Goal: Task Accomplishment & Management: Complete application form

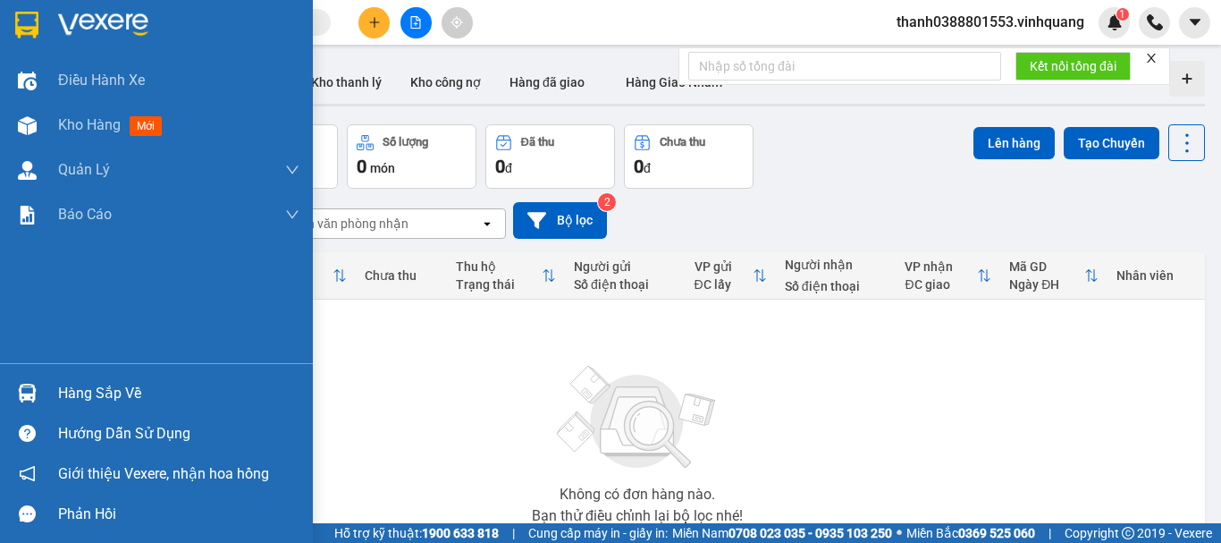
click at [40, 390] on div at bounding box center [27, 392] width 31 height 31
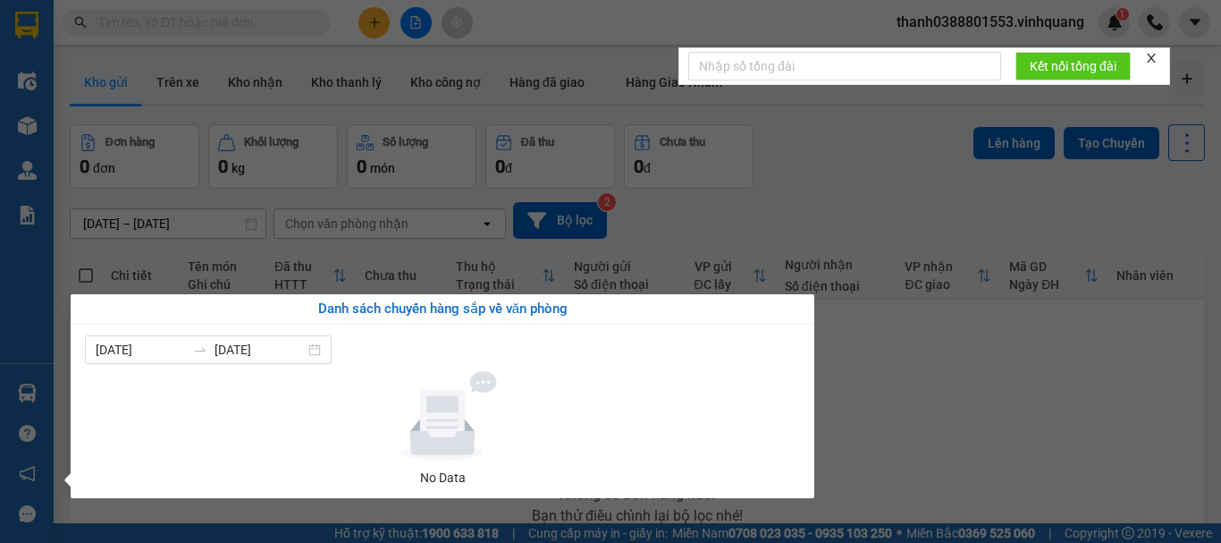
click at [211, 79] on section "Kết quả tìm kiếm ( 0 ) Bộ lọc No Data thanh0388801553.vinhquang 1 Điều hành xe …" at bounding box center [610, 271] width 1221 height 543
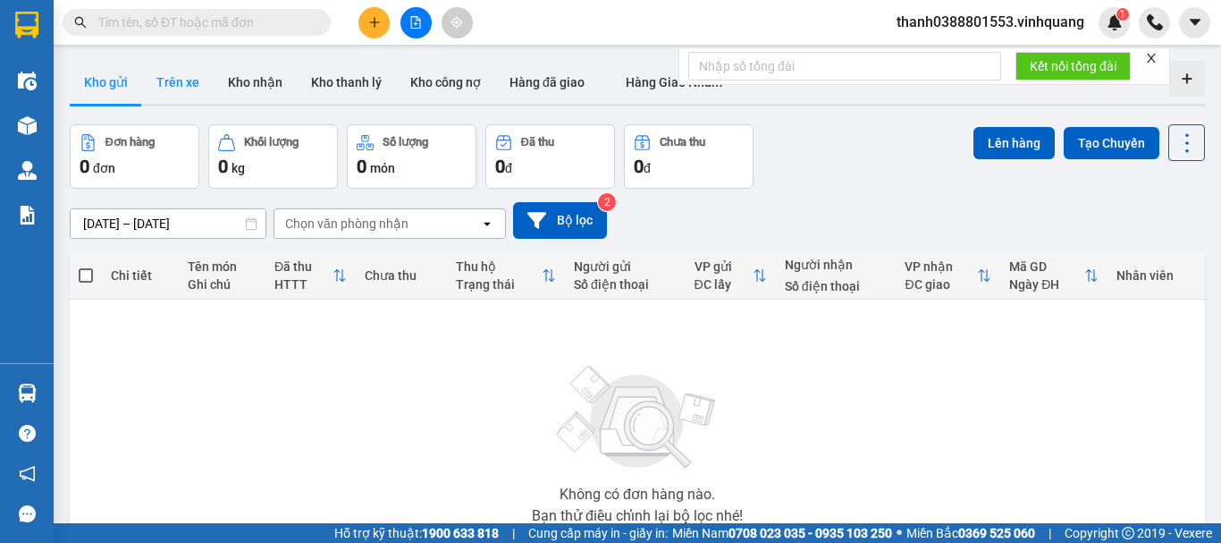
click at [203, 82] on button "Trên xe" at bounding box center [178, 82] width 72 height 43
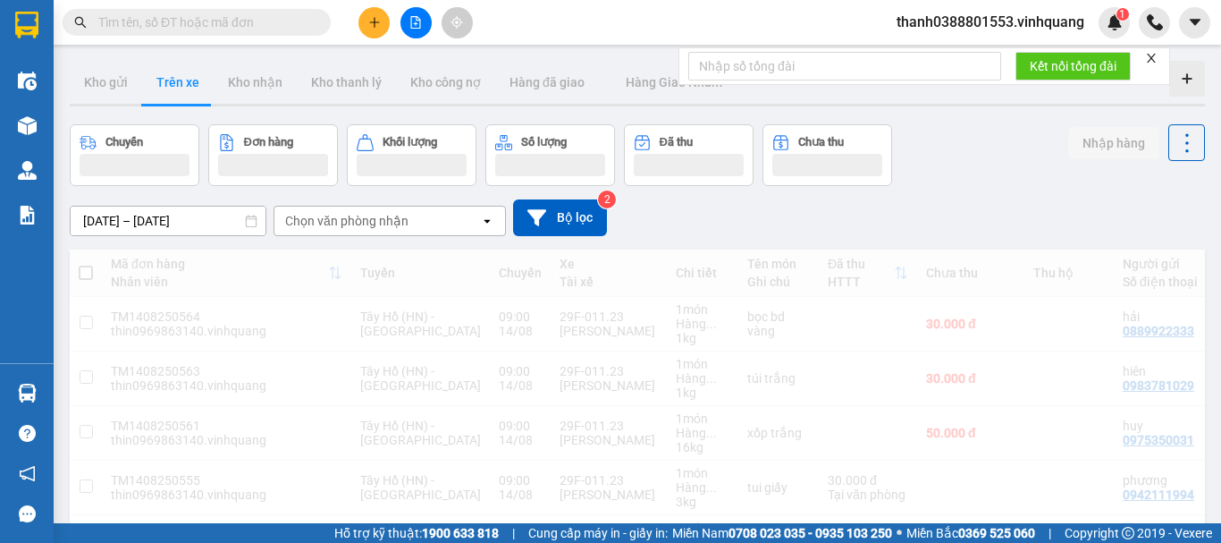
click at [365, 223] on div "Chọn văn phòng nhận" at bounding box center [346, 221] width 123 height 18
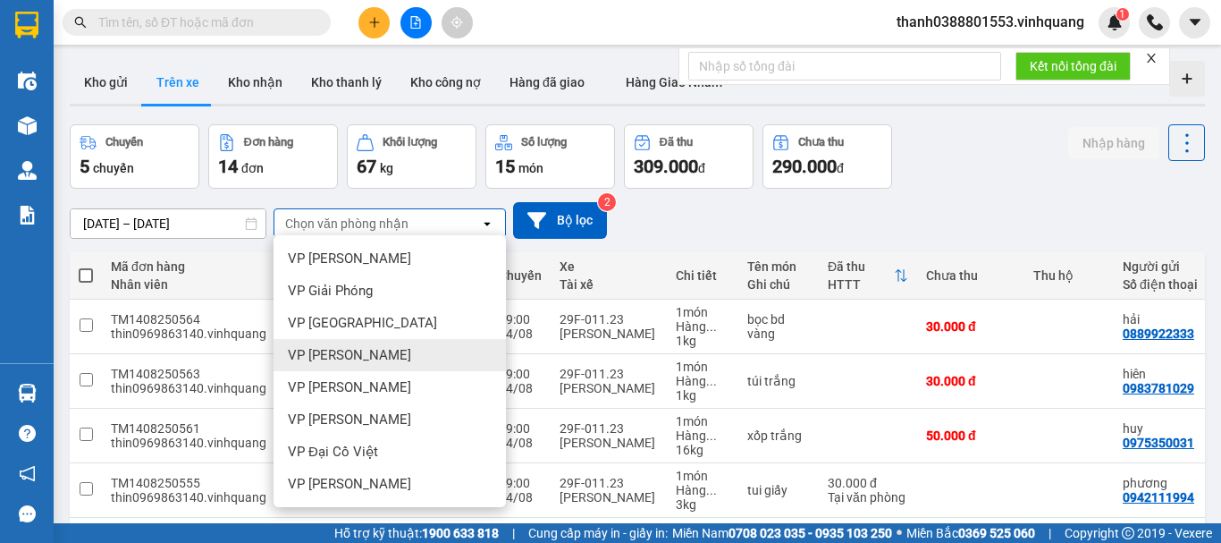
scroll to position [129, 0]
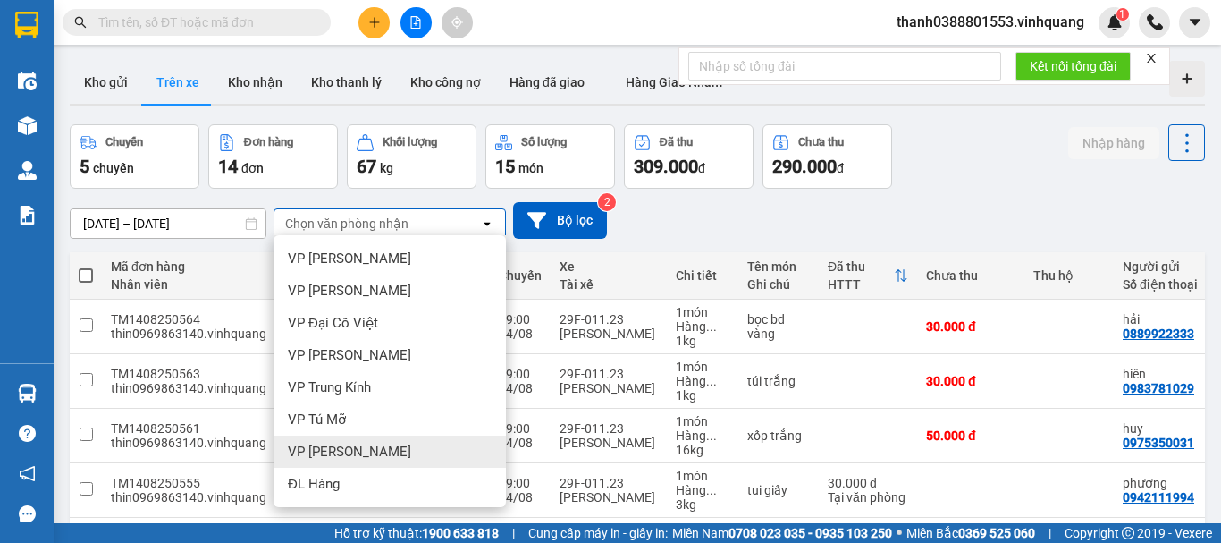
click at [333, 456] on span "VP [PERSON_NAME]" at bounding box center [349, 452] width 123 height 18
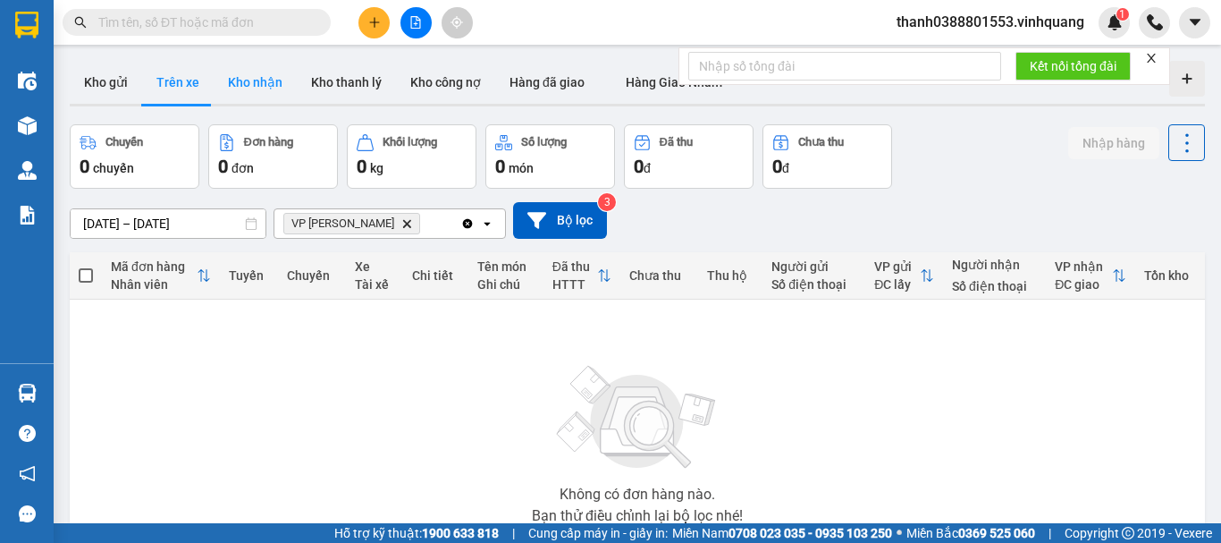
click at [255, 77] on button "Kho nhận" at bounding box center [255, 82] width 83 height 43
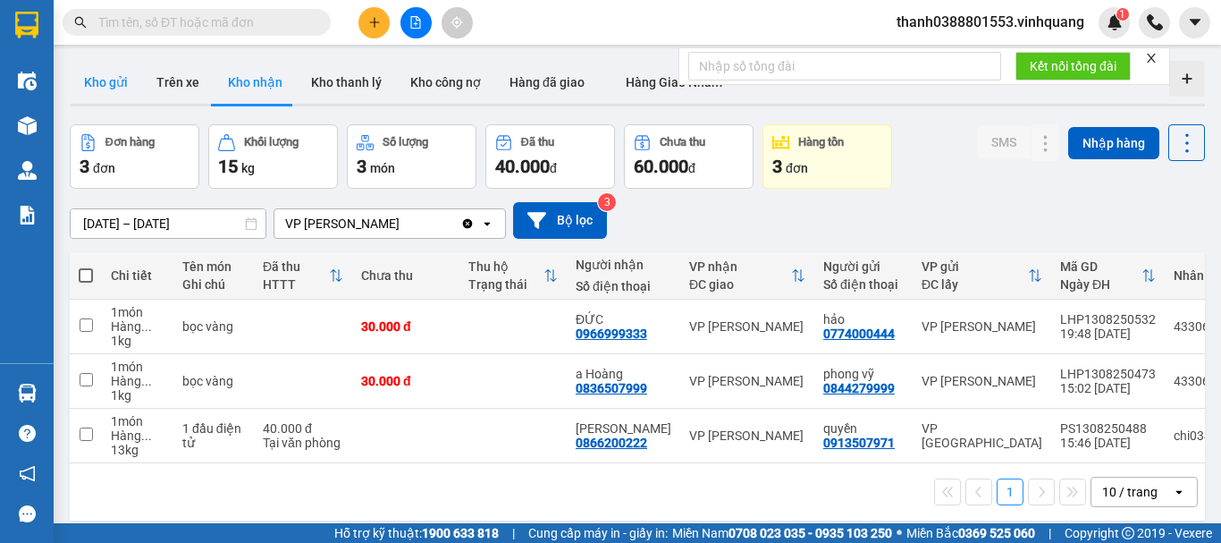
click at [85, 80] on button "Kho gửi" at bounding box center [106, 82] width 72 height 43
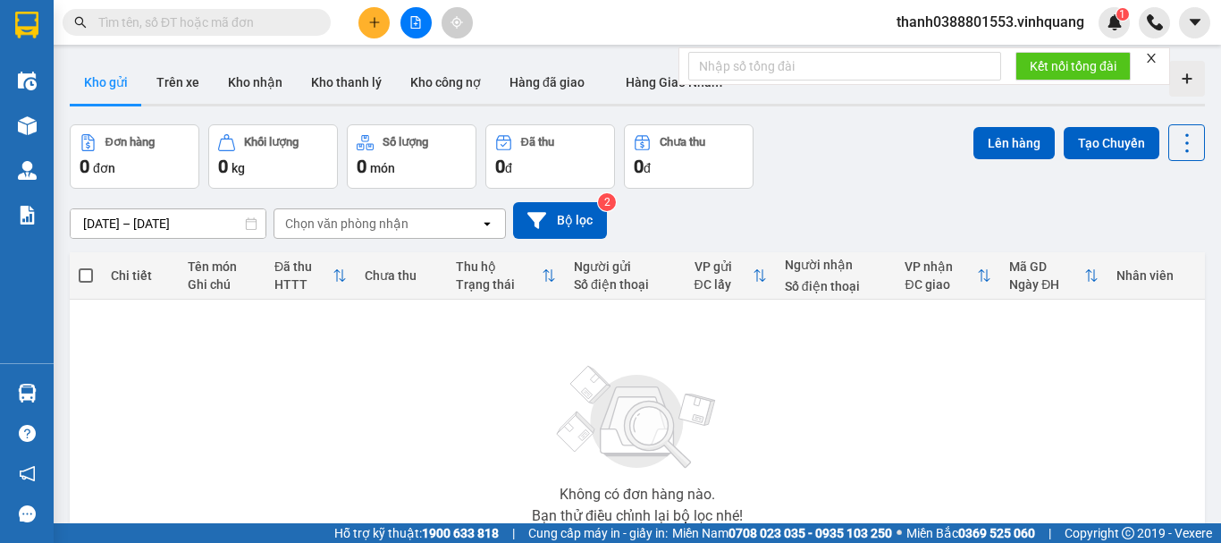
click at [406, 16] on button at bounding box center [415, 22] width 31 height 31
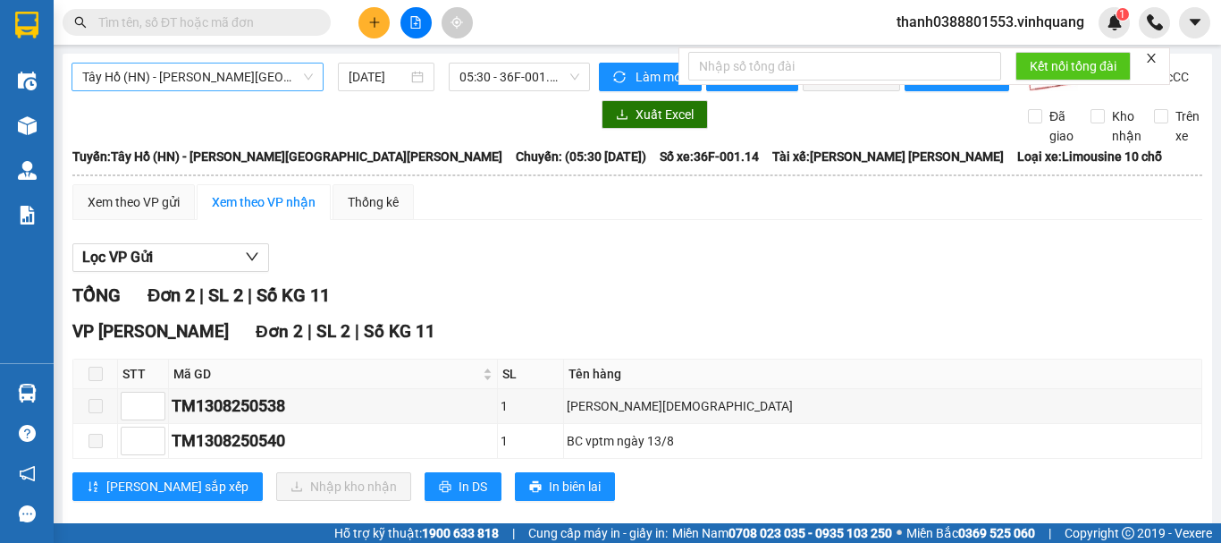
click at [164, 84] on span "Tây Hồ (HN) - [PERSON_NAME][GEOGRAPHIC_DATA][PERSON_NAME]" at bounding box center [197, 76] width 231 height 27
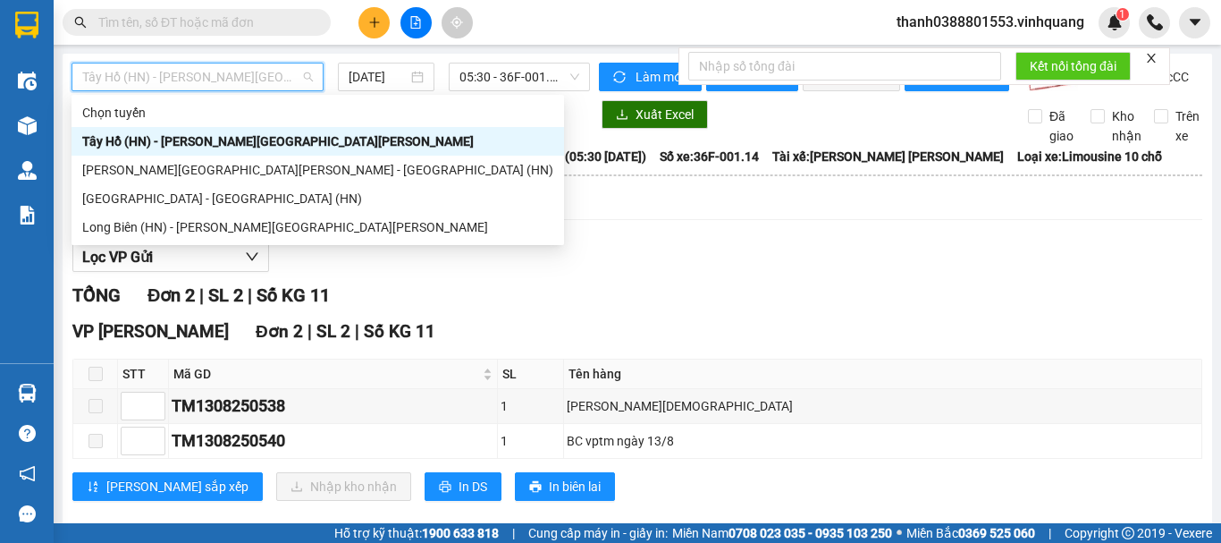
click at [194, 81] on span "Tây Hồ (HN) - [PERSON_NAME][GEOGRAPHIC_DATA][PERSON_NAME]" at bounding box center [197, 76] width 231 height 27
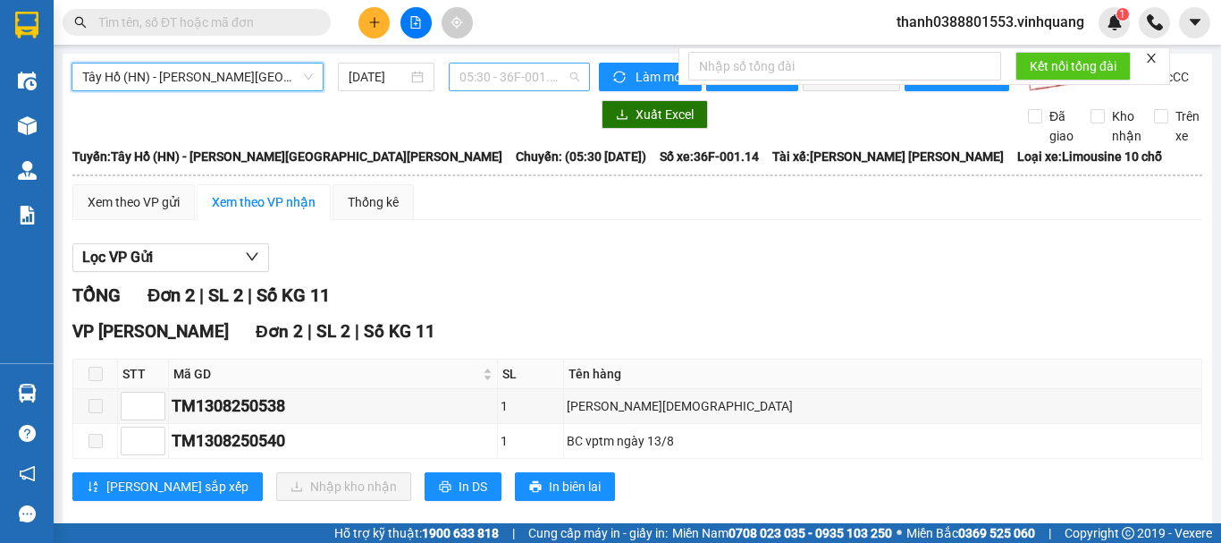
click at [474, 78] on span "05:30 - 36F-001.14" at bounding box center [519, 76] width 120 height 27
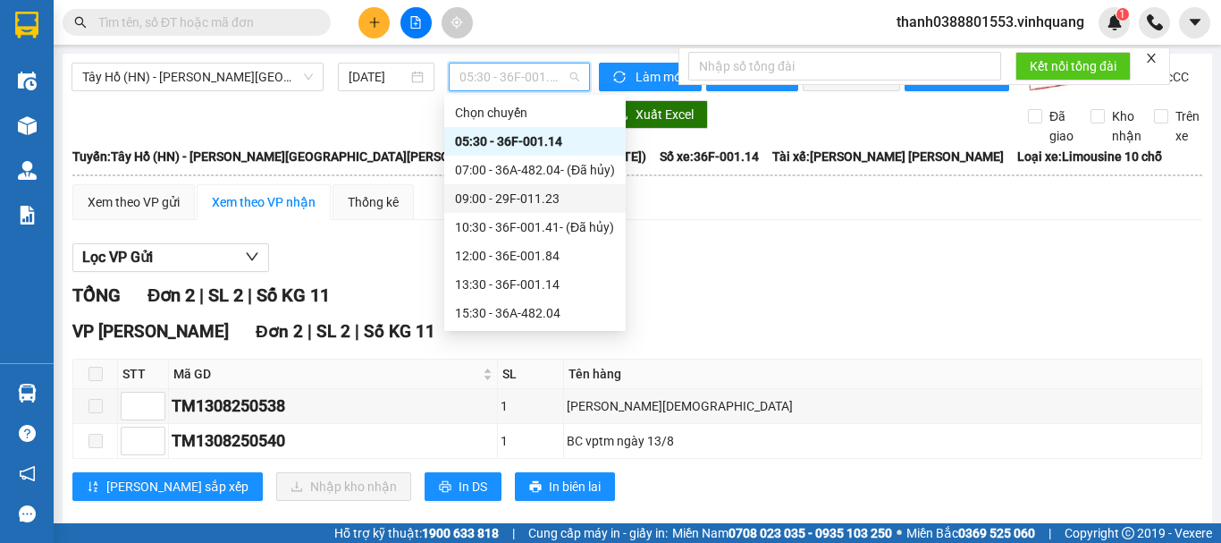
click at [488, 190] on div "09:00 - 29F-011.23" at bounding box center [535, 199] width 160 height 20
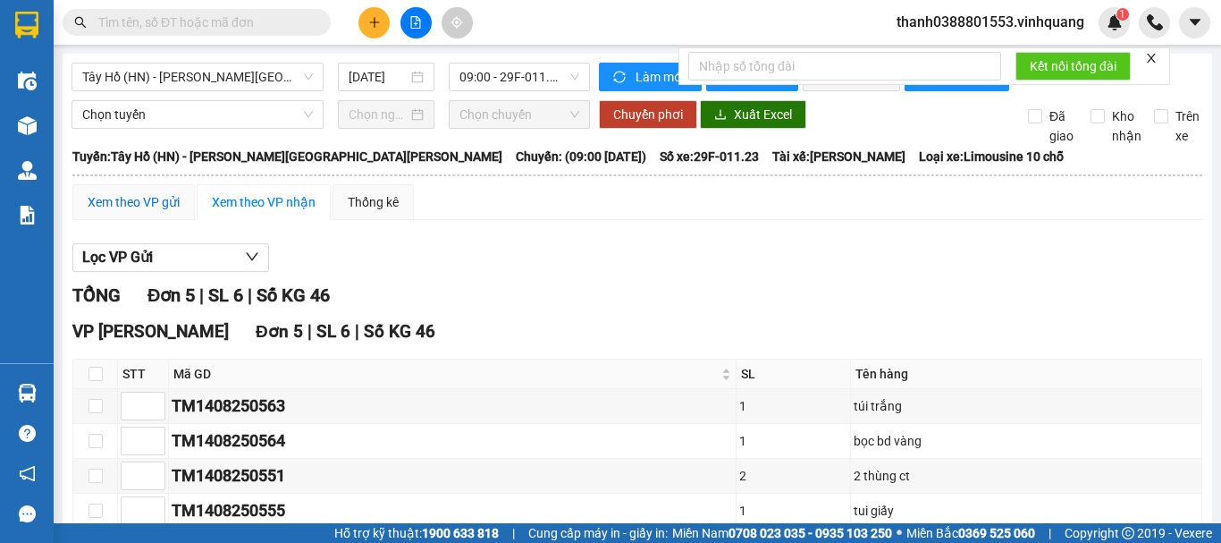
click at [111, 212] on div "Xem theo VP gửi" at bounding box center [134, 202] width 92 height 20
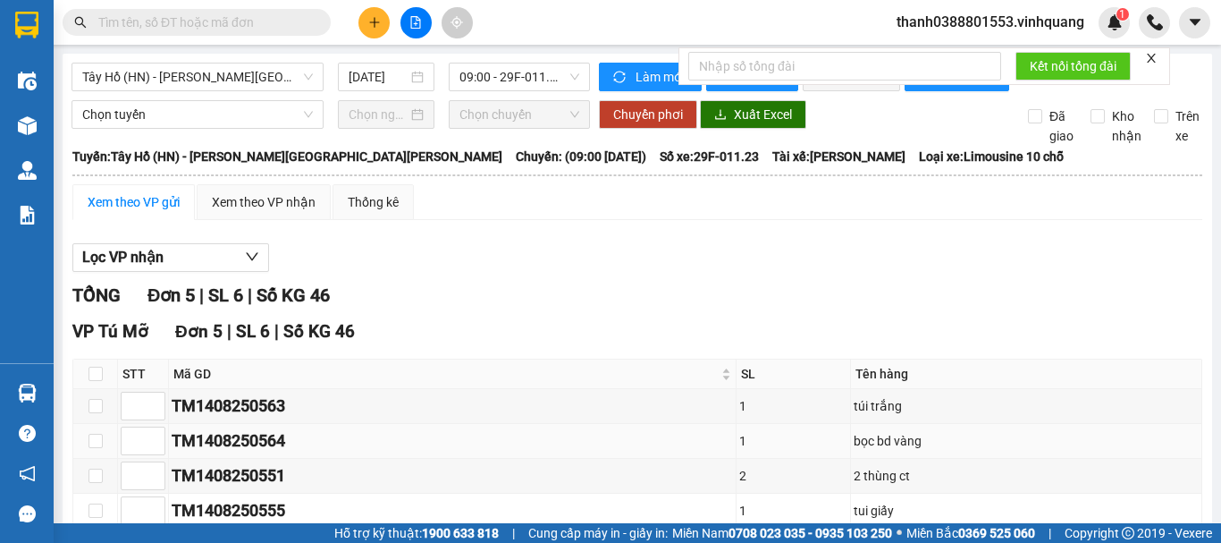
scroll to position [148, 0]
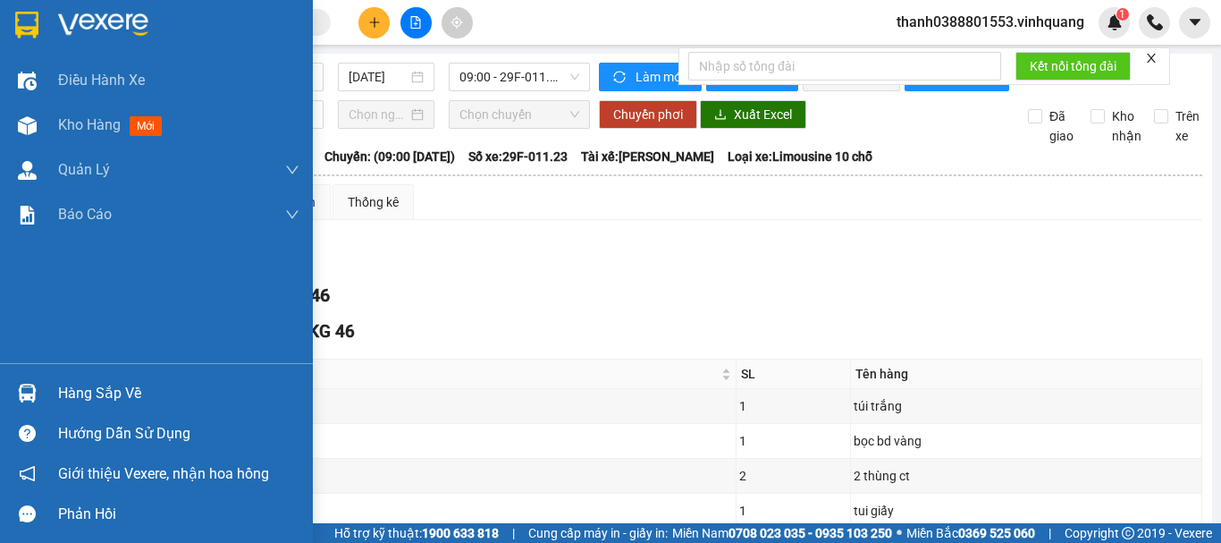
click at [66, 391] on div "Hàng sắp về" at bounding box center [178, 393] width 241 height 27
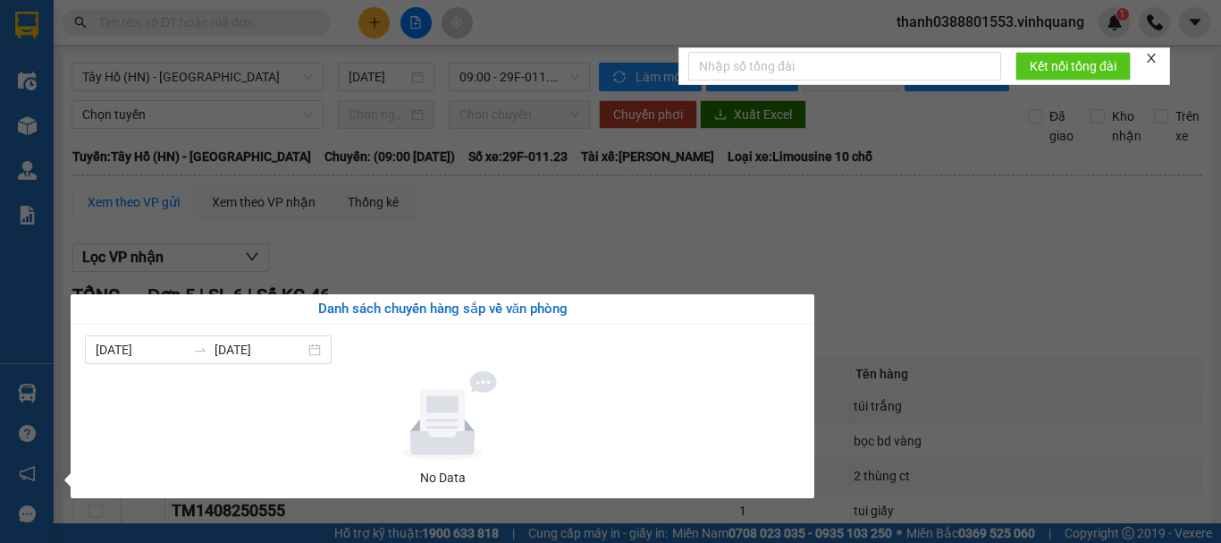
click at [371, 274] on section "Kết quả tìm kiếm ( 0 ) Bộ lọc No Data thanh0388801553.vinhquang 1 Điều hành xe …" at bounding box center [610, 271] width 1221 height 543
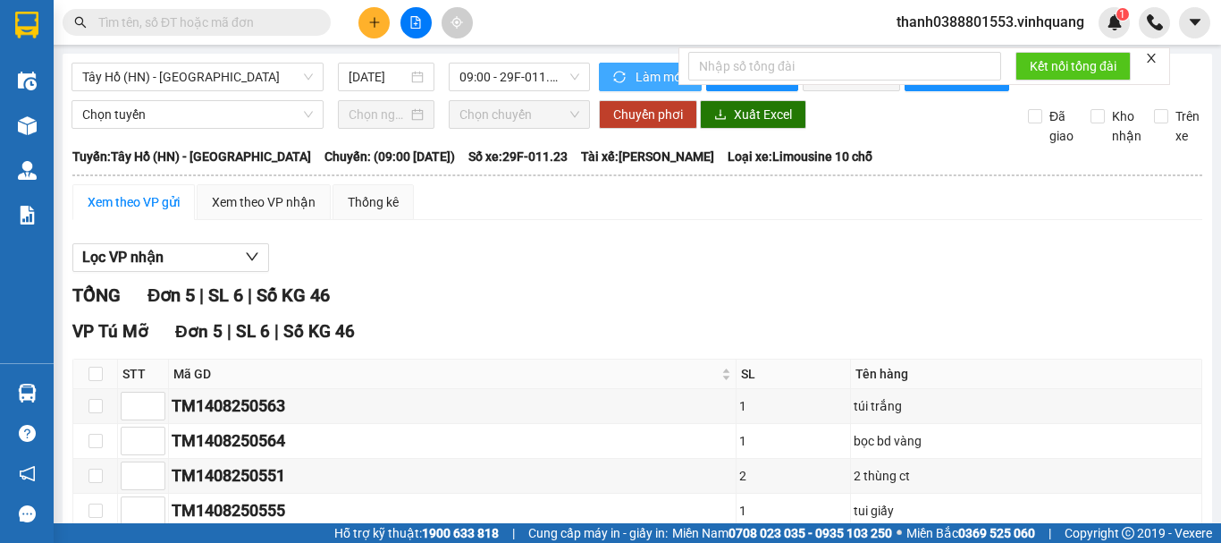
click at [619, 77] on icon "sync" at bounding box center [620, 77] width 12 height 12
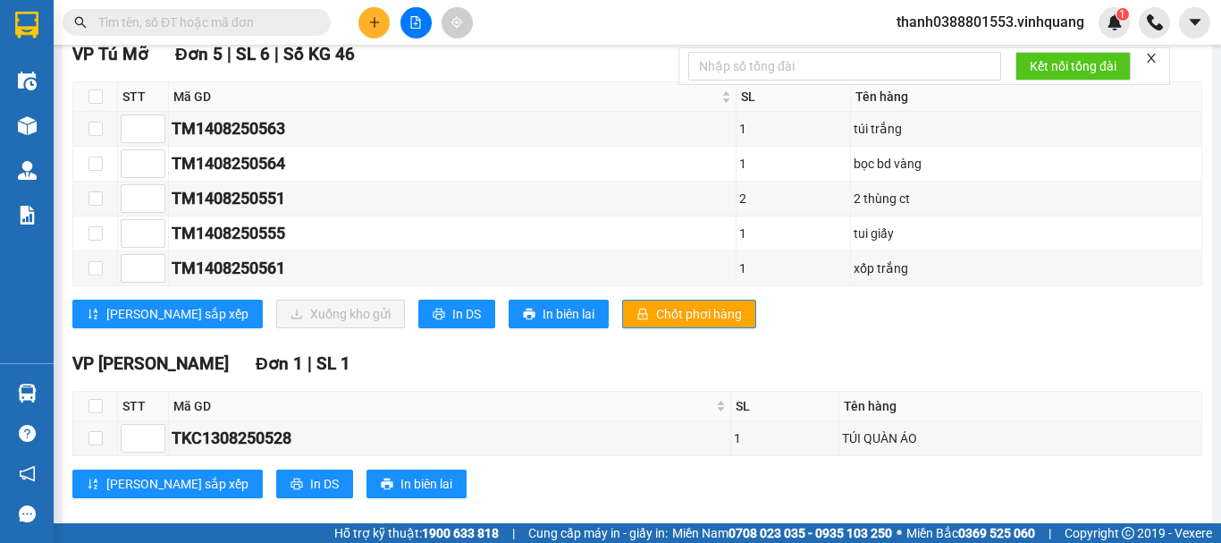
scroll to position [317, 0]
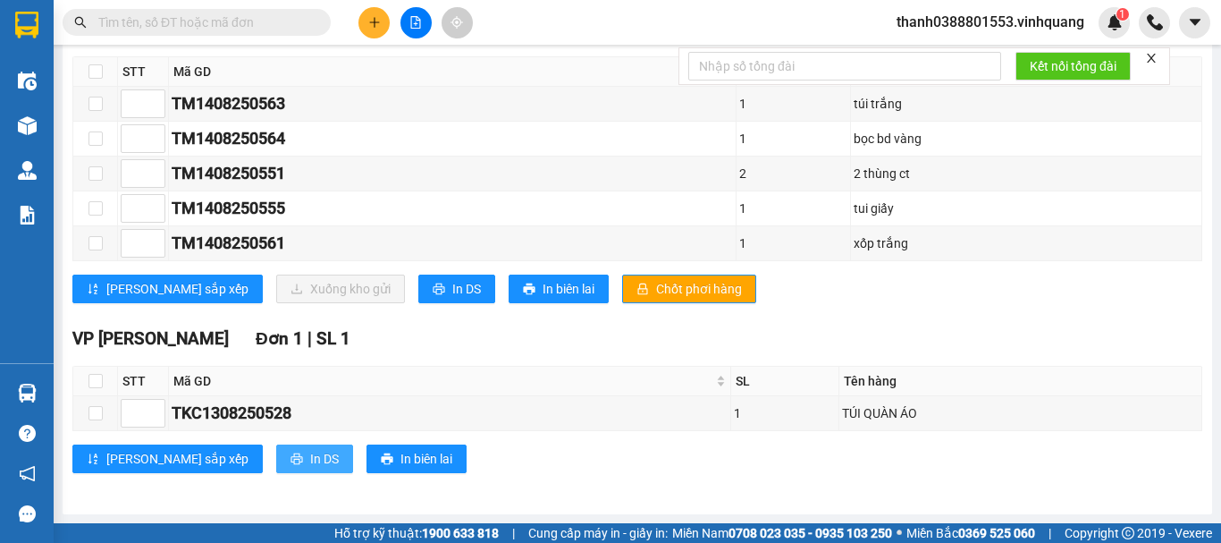
click at [310, 457] on span "In DS" at bounding box center [324, 459] width 29 height 20
click at [91, 409] on input "checkbox" at bounding box center [96, 413] width 14 height 14
checkbox input "true"
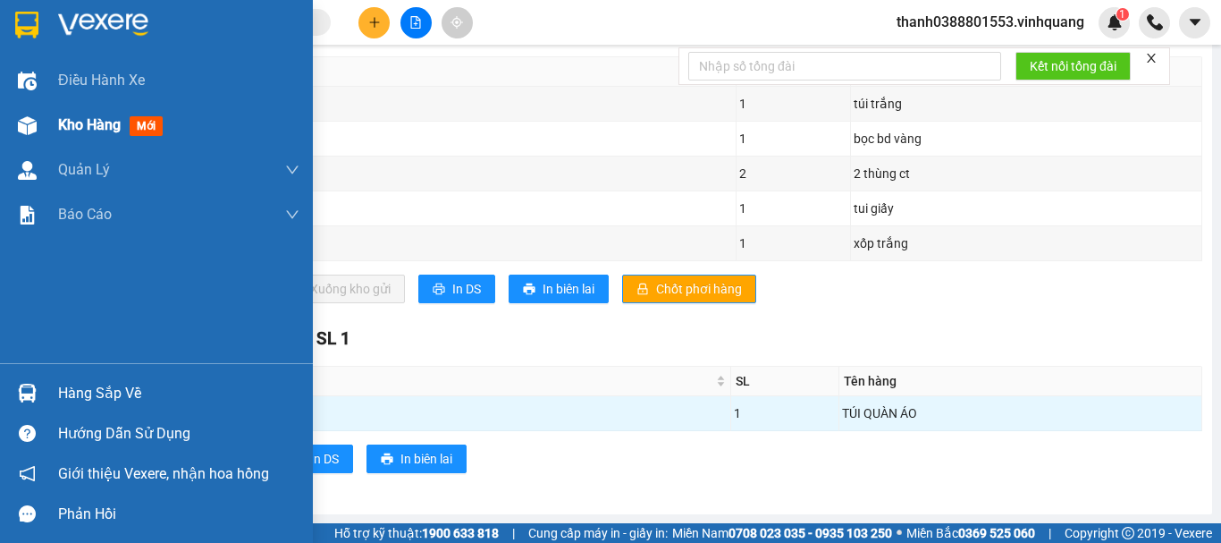
click at [25, 116] on img at bounding box center [27, 125] width 19 height 19
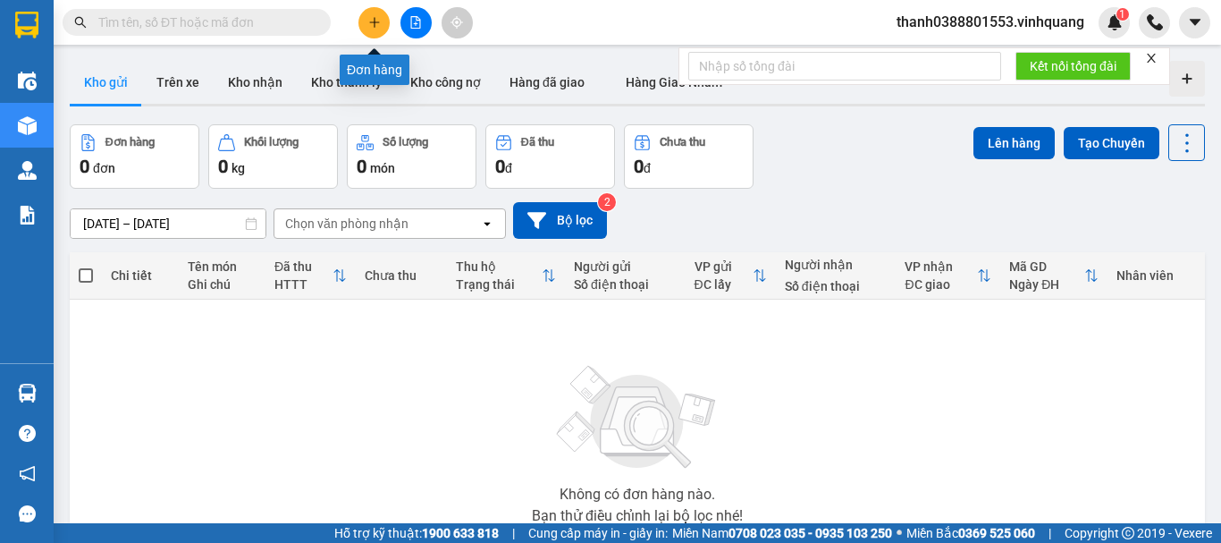
click at [375, 27] on icon "plus" at bounding box center [374, 22] width 1 height 10
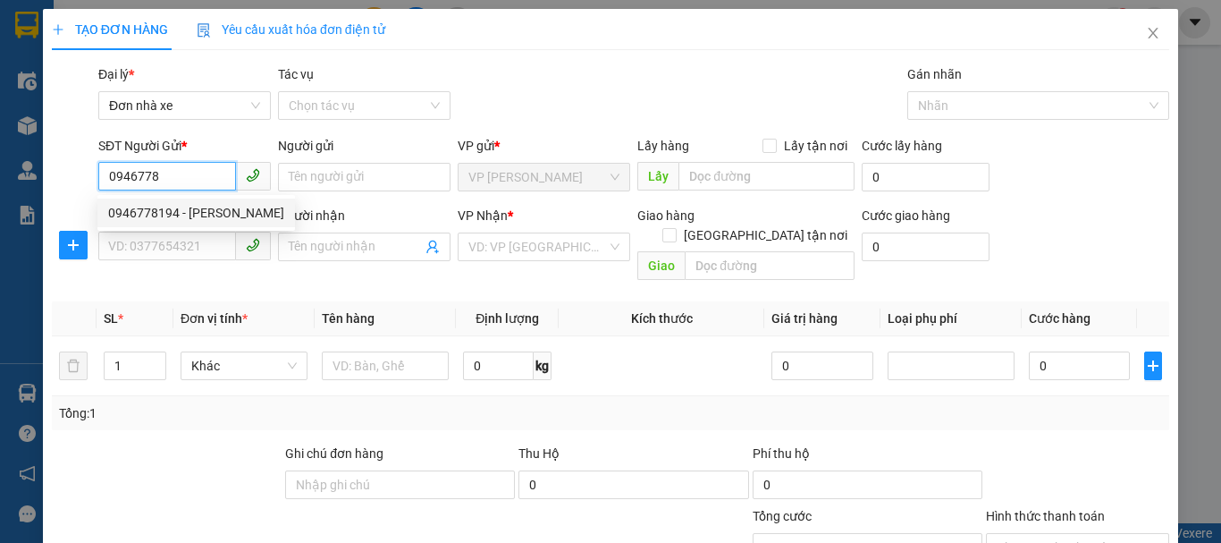
click at [189, 215] on div "0946778194 - lâm anh" at bounding box center [196, 213] width 176 height 20
type input "0946778194"
type input "lâm anh"
type input "0906162721"
type input "đức"
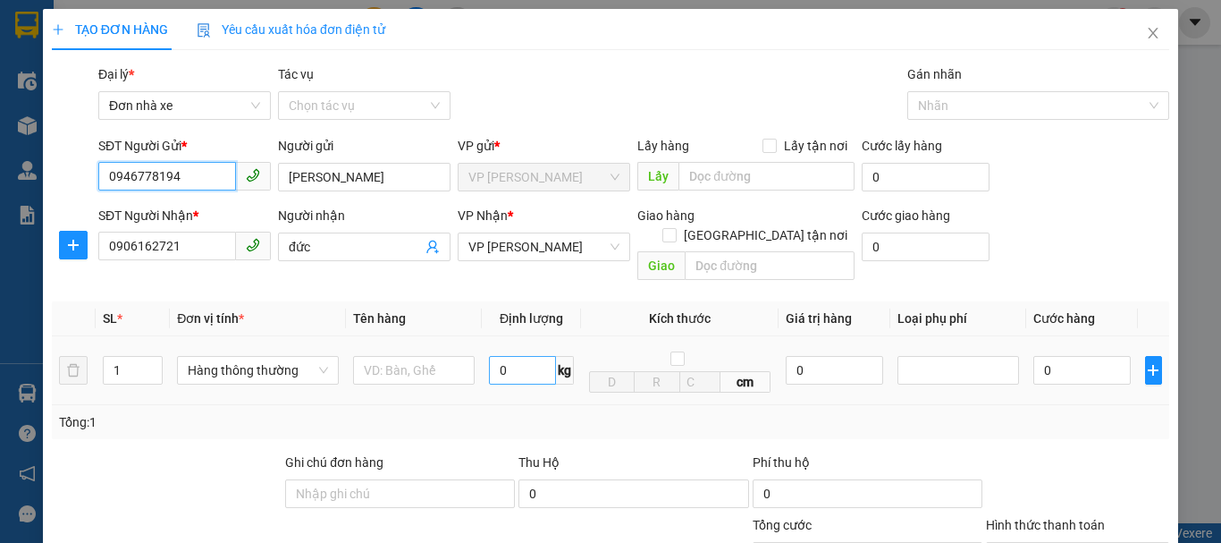
type input "0946778194"
click at [506, 356] on input "0" at bounding box center [522, 370] width 67 height 29
type input "12"
click at [366, 336] on td at bounding box center [414, 370] width 136 height 69
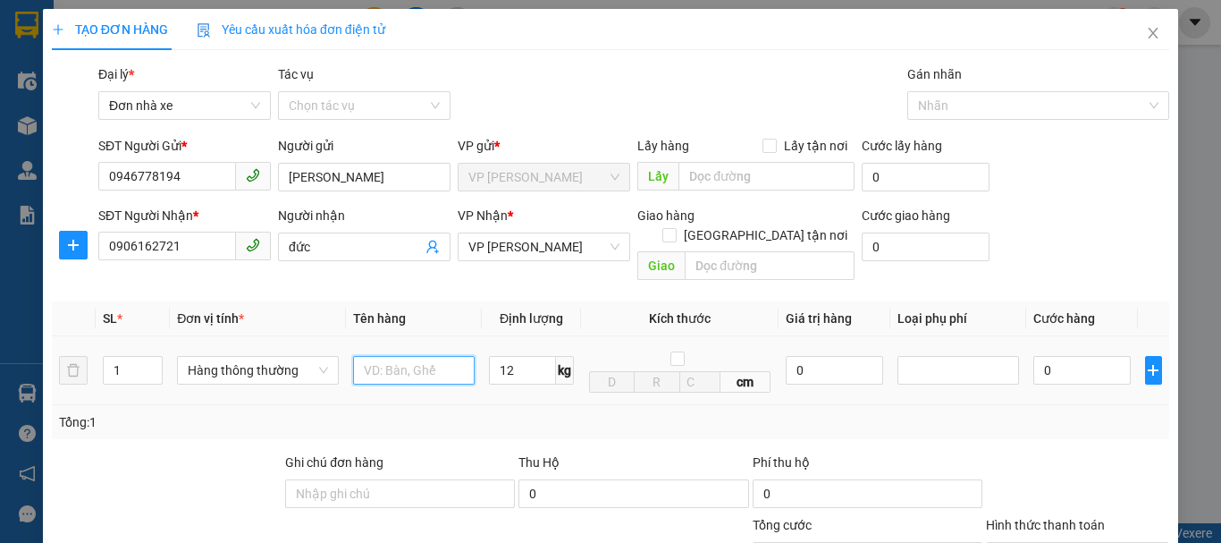
click at [406, 356] on input "text" at bounding box center [414, 370] width 122 height 29
type input "40.000"
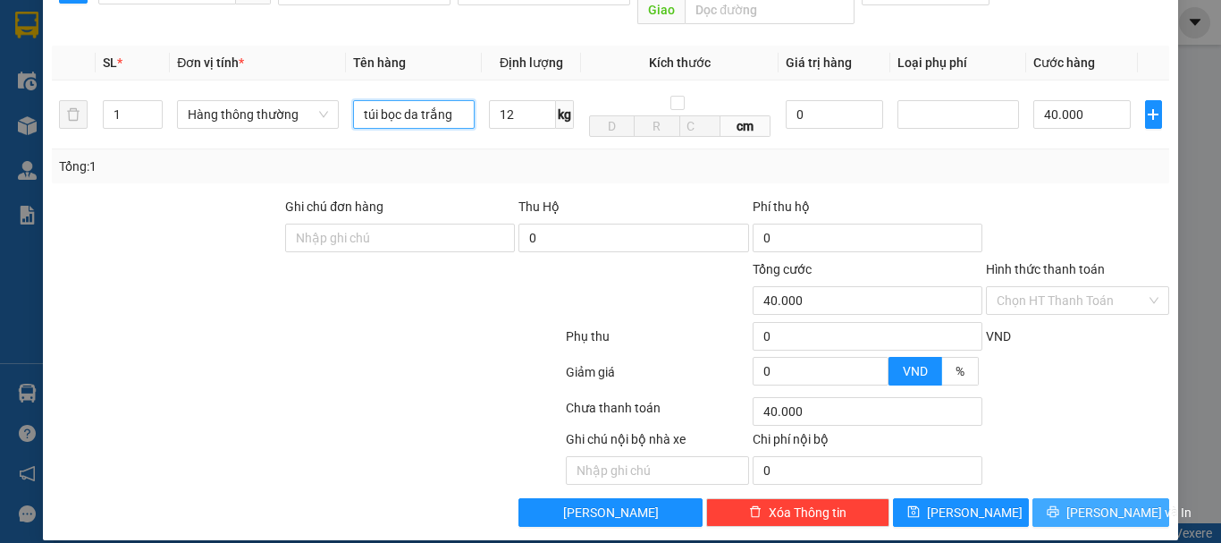
type input "túi bọc da trắng"
click at [1060, 502] on button "Lưu và In" at bounding box center [1101, 512] width 137 height 29
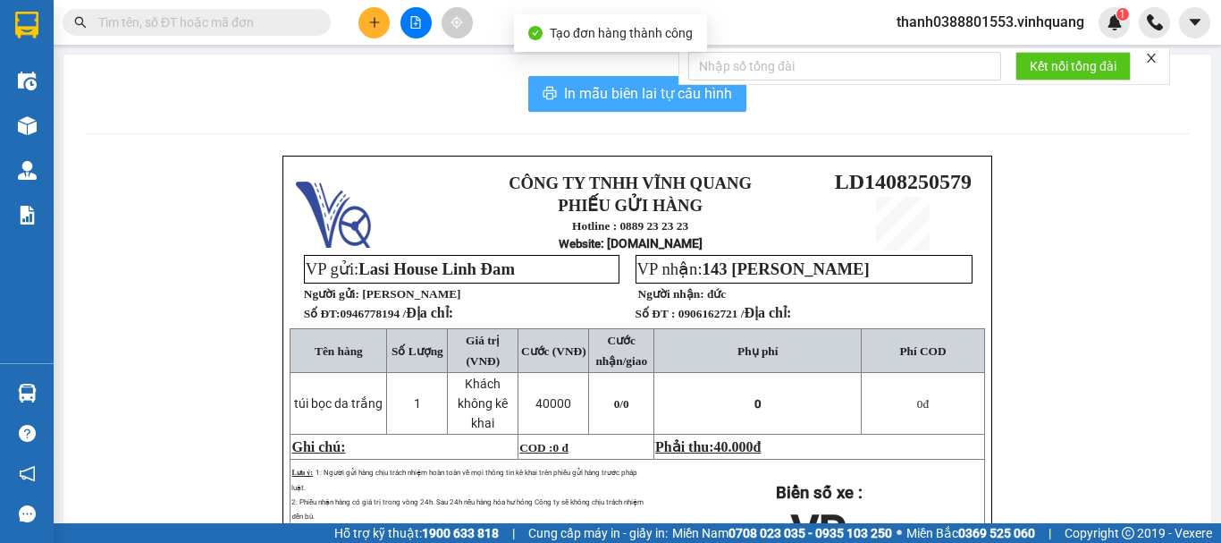
click at [620, 95] on span "In mẫu biên lai tự cấu hình" at bounding box center [648, 93] width 168 height 22
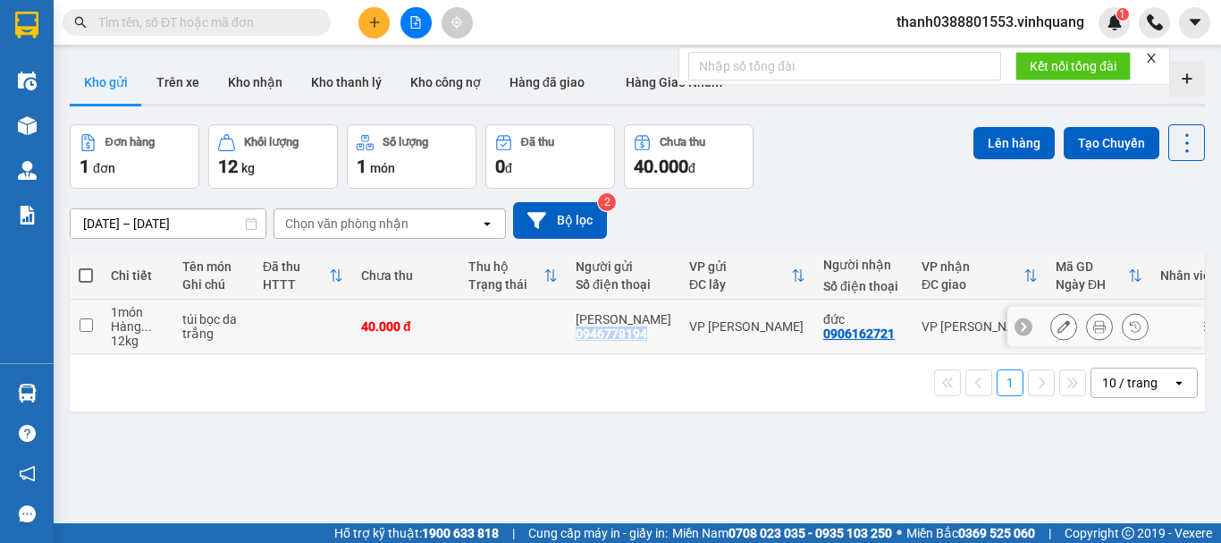
drag, startPoint x: 656, startPoint y: 330, endPoint x: 575, endPoint y: 333, distance: 81.4
click at [575, 333] on td "lâm anh 0946778194" at bounding box center [624, 326] width 114 height 55
checkbox input "true"
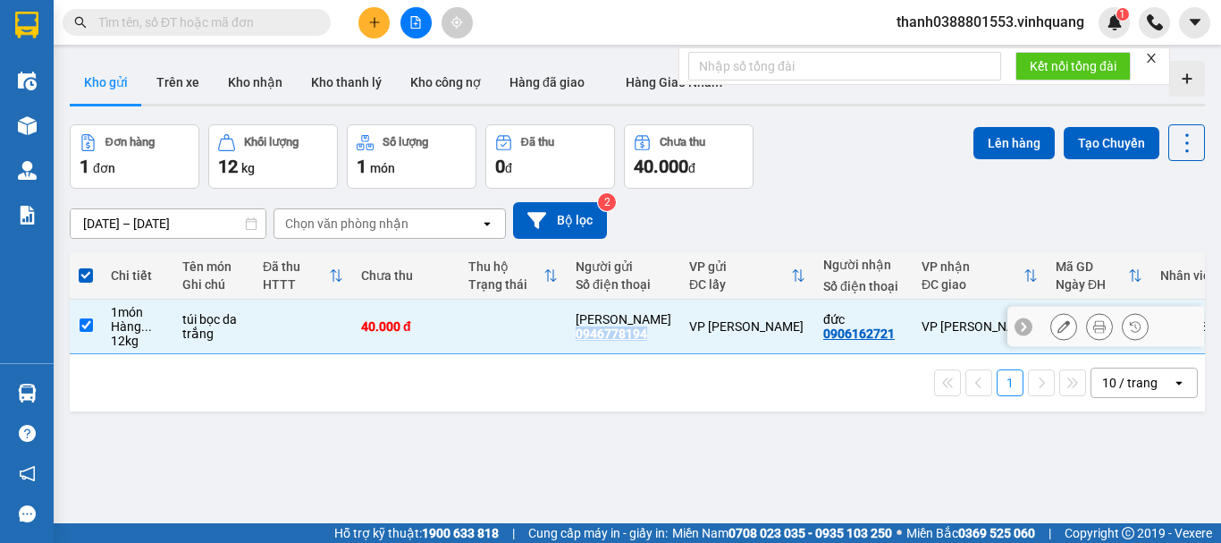
copy div "0946778194"
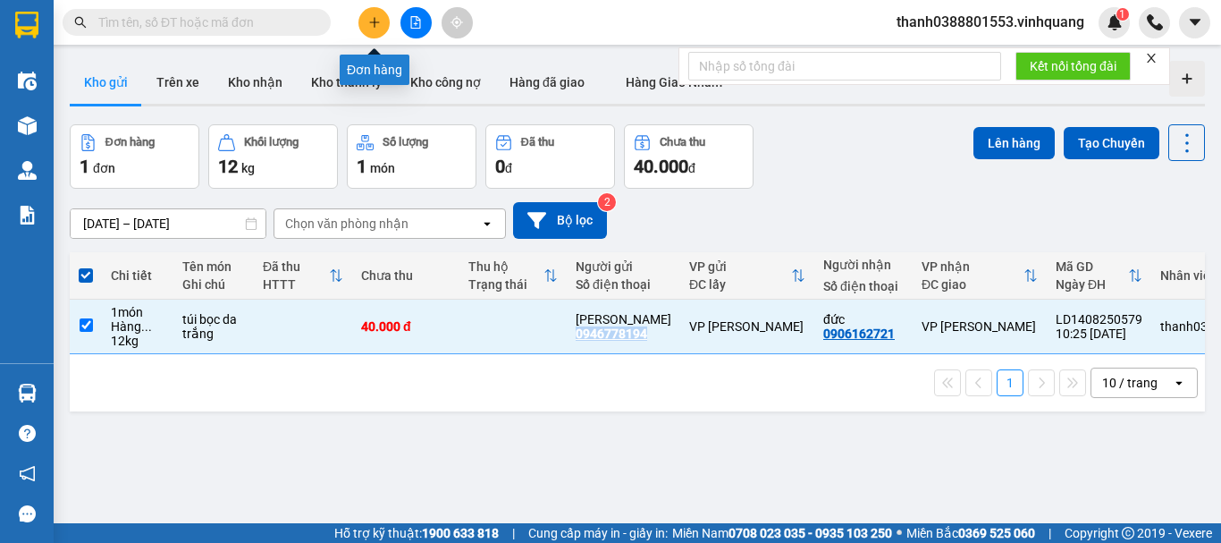
click at [377, 20] on icon "plus" at bounding box center [374, 22] width 13 height 13
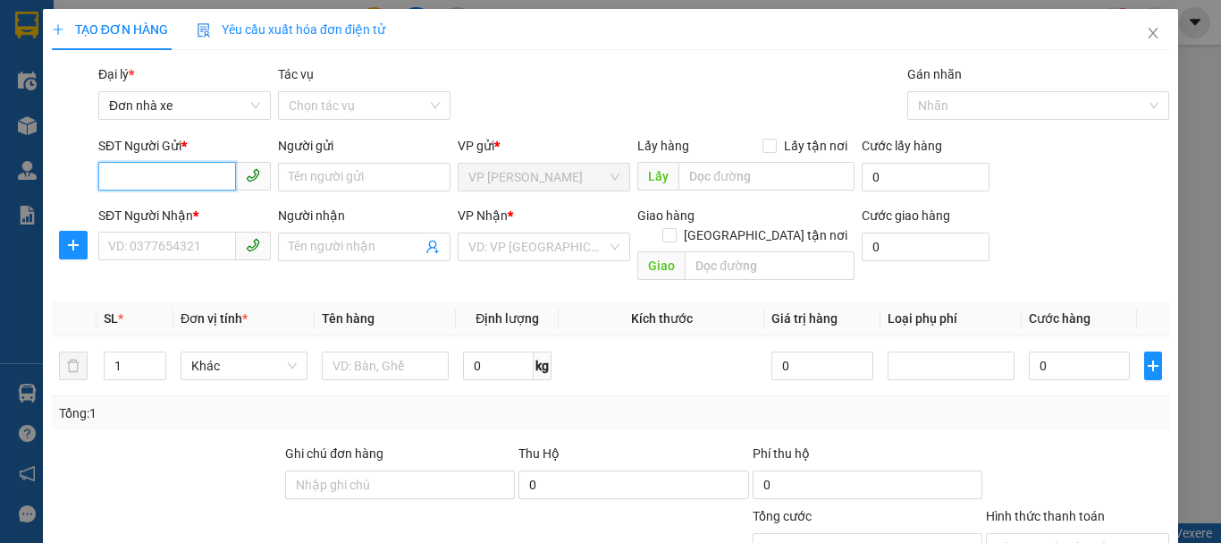
paste input "0946778194"
type input "0946778194"
click at [190, 182] on input "0946778194" at bounding box center [167, 176] width 138 height 29
click at [184, 212] on div "0946778194 - lâm anh" at bounding box center [196, 213] width 176 height 20
type input "lâm anh"
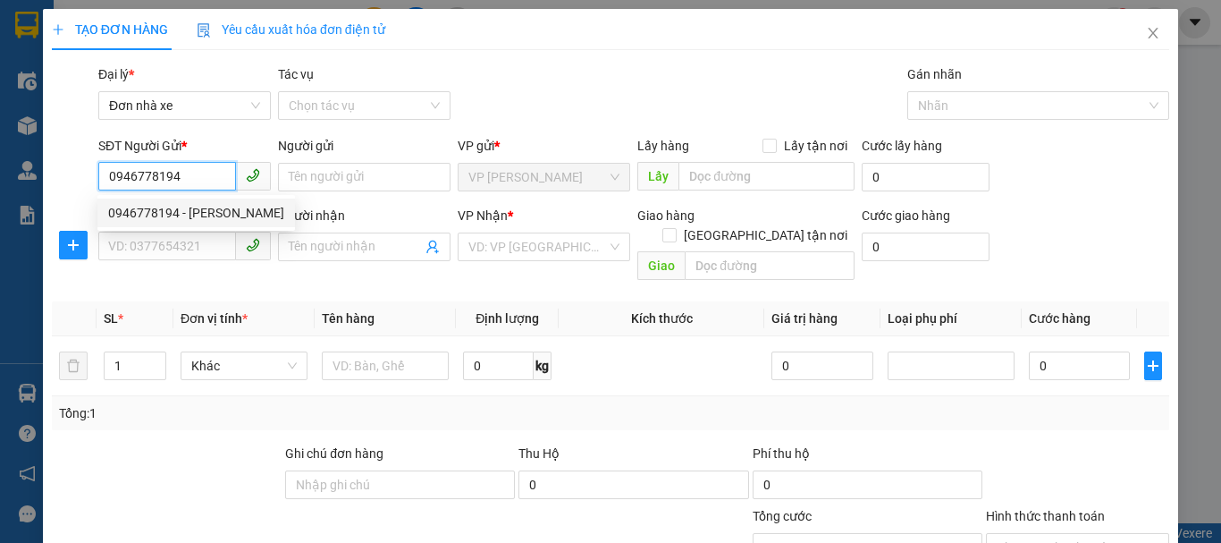
type input "0906162721"
type input "đức"
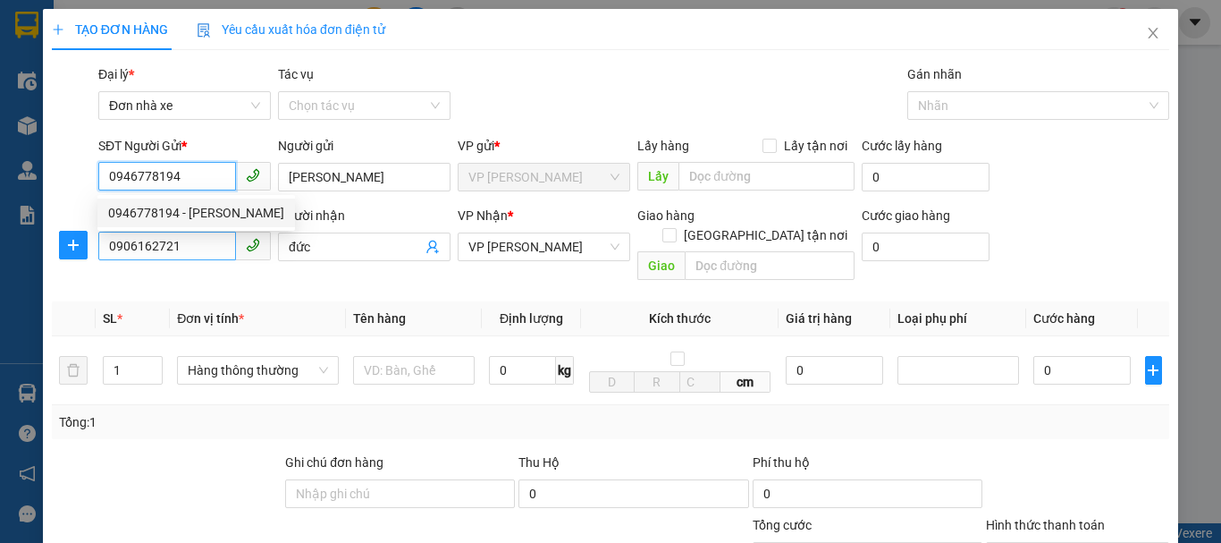
type input "0946778194"
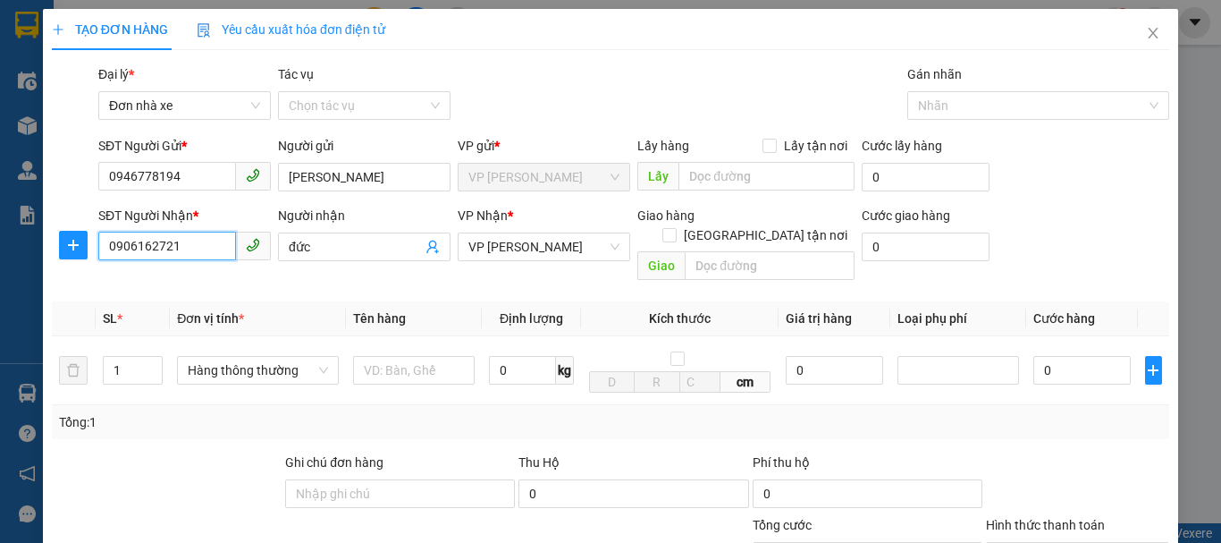
drag, startPoint x: 210, startPoint y: 246, endPoint x: 63, endPoint y: 264, distance: 148.6
click at [63, 264] on div "SĐT Người Nhận * 0906162721 Người nhận đức VP Nhận * VP LÊ HỒNG PHONG Giao hàng…" at bounding box center [610, 247] width 1121 height 82
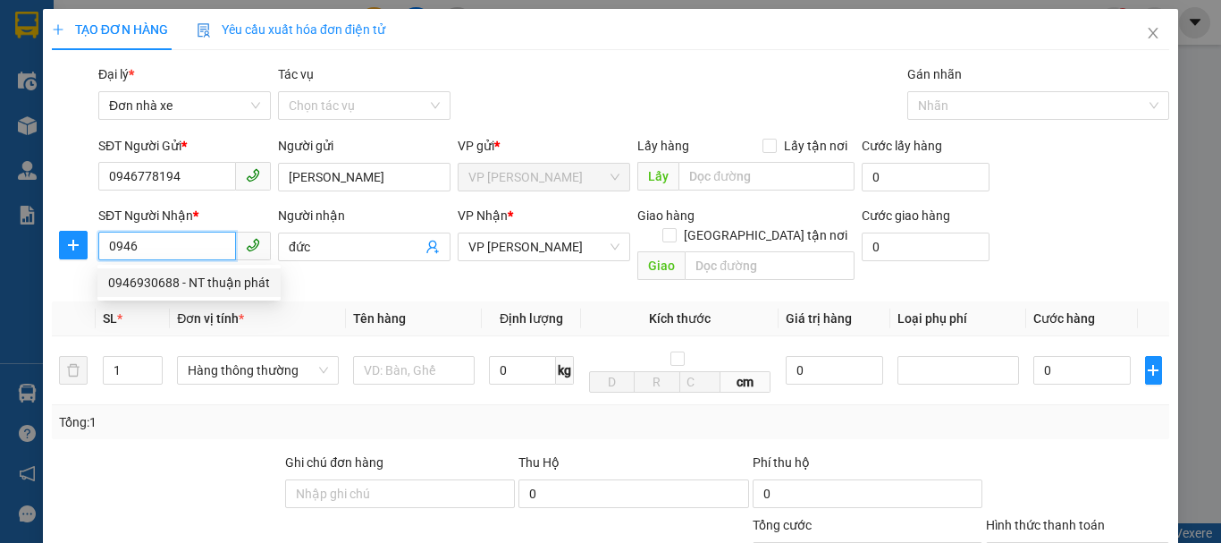
click at [190, 288] on div "0946930688 - NT thuận phát" at bounding box center [189, 283] width 162 height 20
type input "0946930688"
type input "NT thuận phát"
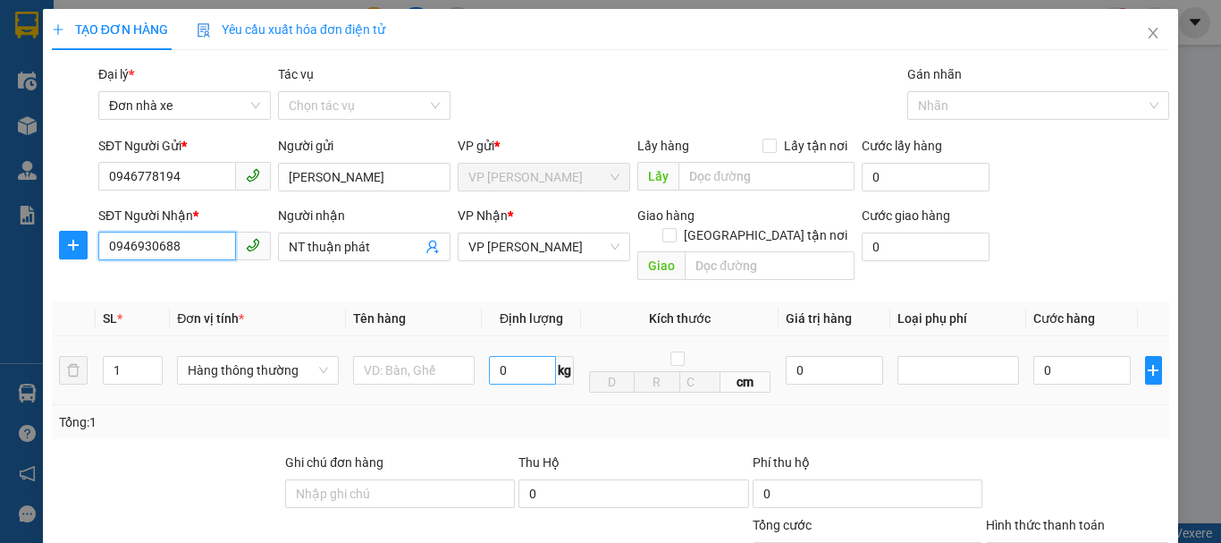
type input "0946930688"
click at [527, 356] on input "0" at bounding box center [522, 370] width 67 height 29
click at [152, 363] on icon "up" at bounding box center [153, 366] width 6 height 6
click at [510, 356] on input "0" at bounding box center [522, 370] width 67 height 29
click at [155, 360] on span "up" at bounding box center [153, 365] width 11 height 11
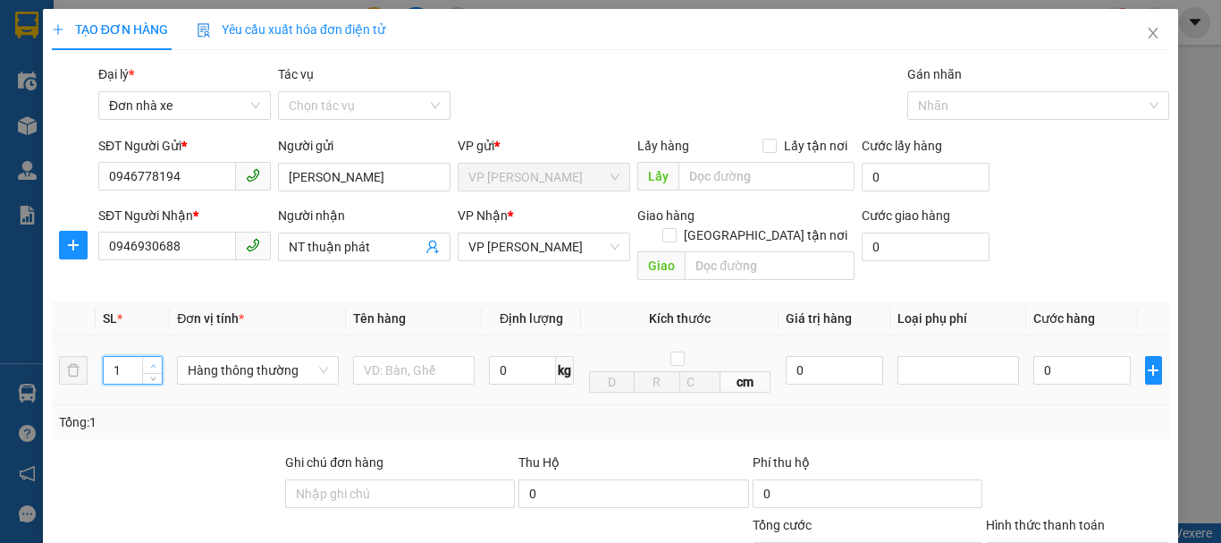
type input "2"
click at [150, 363] on icon "up" at bounding box center [153, 366] width 6 height 6
click at [431, 361] on input "text" at bounding box center [414, 370] width 122 height 29
type input "bọc da đen"
click at [522, 356] on input "0" at bounding box center [522, 370] width 67 height 29
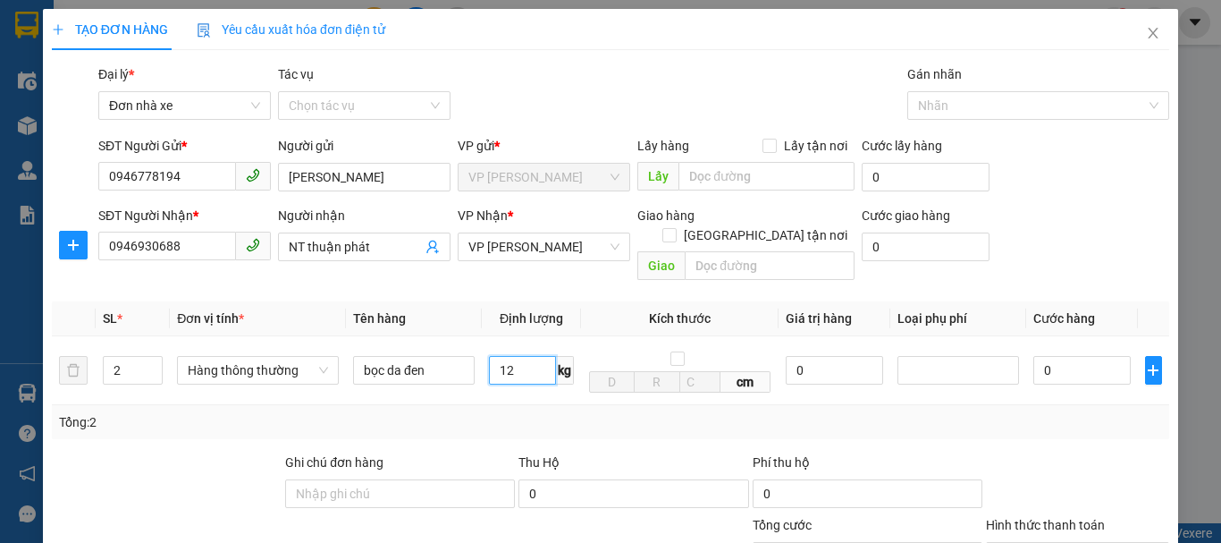
type input "12"
click at [1074, 204] on form "SĐT Người Gửi * 0946778194 Người gửi lâm anh VP gửi * VP Linh Đàm Lấy hàng Lấy …" at bounding box center [610, 212] width 1117 height 152
type input "80.000"
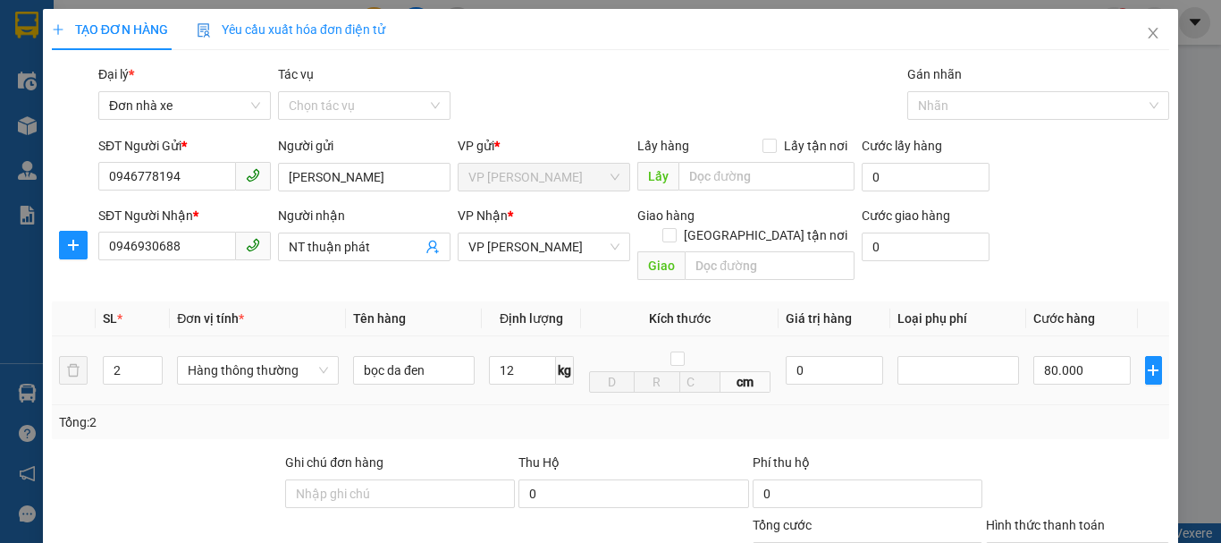
scroll to position [256, 0]
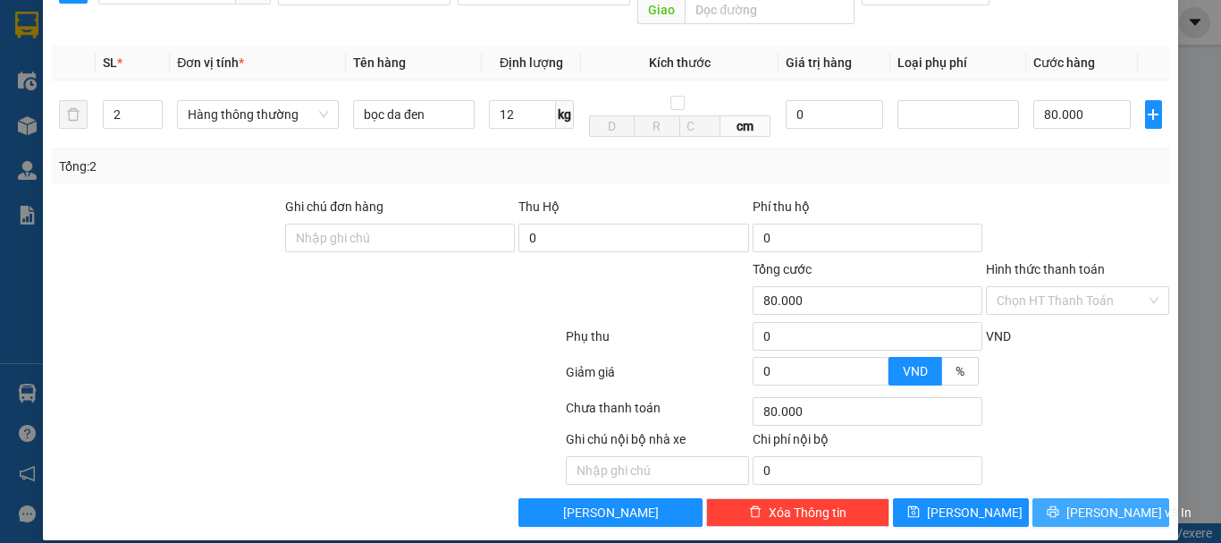
click at [1093, 502] on span "Lưu và In" at bounding box center [1128, 512] width 125 height 20
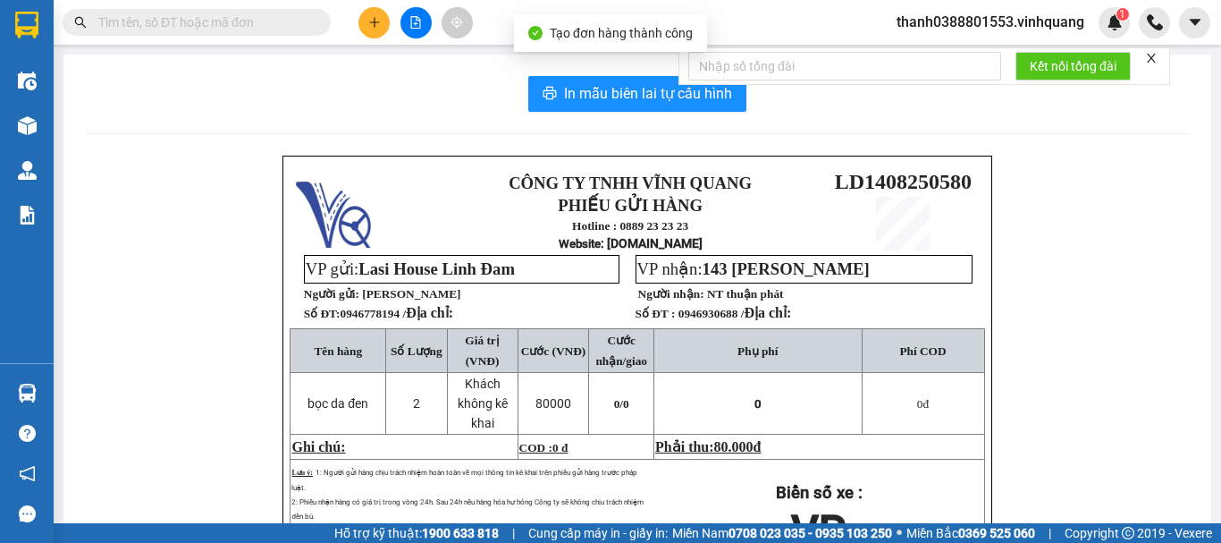
click at [640, 112] on div "In mẫu biên lai tự cấu hình CÔNG TY TNHH VĨNH QUANG PHIẾU GỬI HÀNG Hotline : 08…" at bounding box center [637, 406] width 1148 height 703
click at [641, 102] on span "In mẫu biên lai tự cấu hình" at bounding box center [648, 93] width 168 height 22
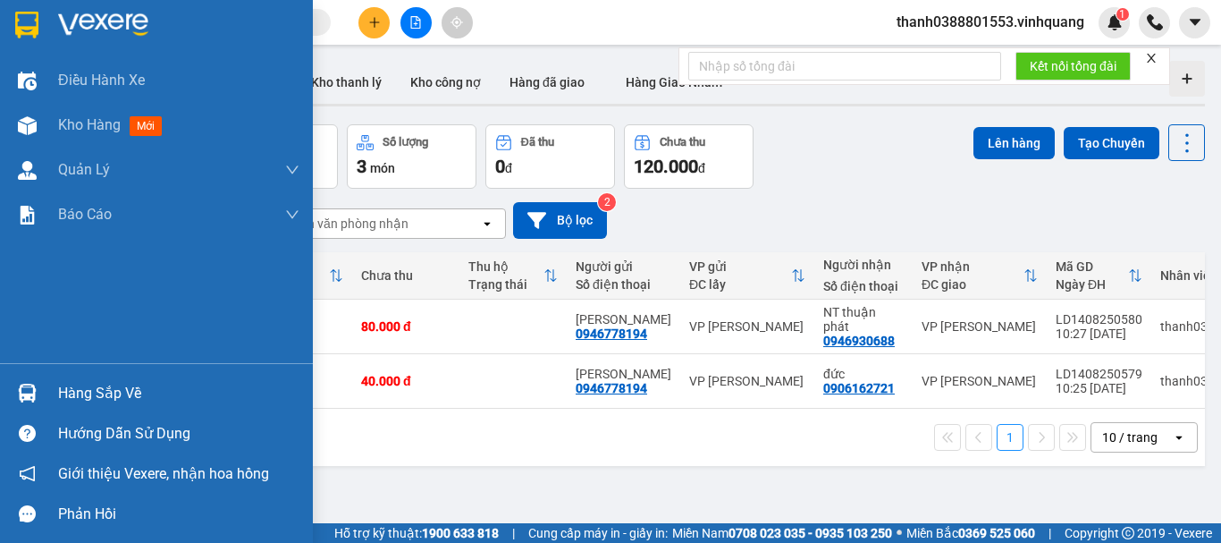
click at [50, 390] on div "Hàng sắp về" at bounding box center [156, 393] width 313 height 40
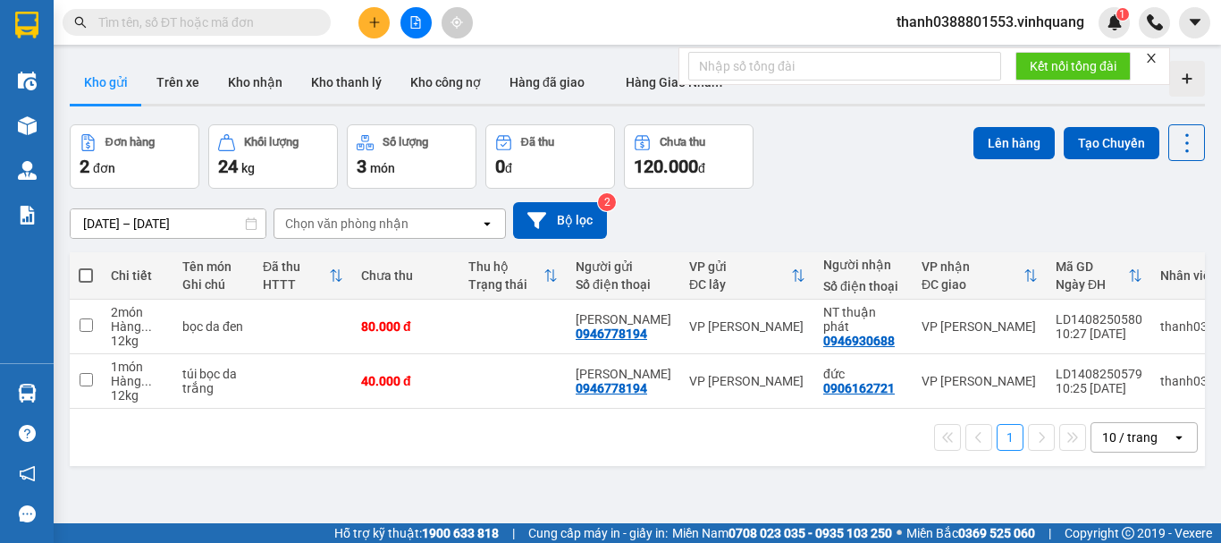
click at [991, 476] on section "Kết quả tìm kiếm ( 0 ) Bộ lọc No Data thanh0388801553.vinhquang 1 Điều hành xe …" at bounding box center [610, 271] width 1221 height 543
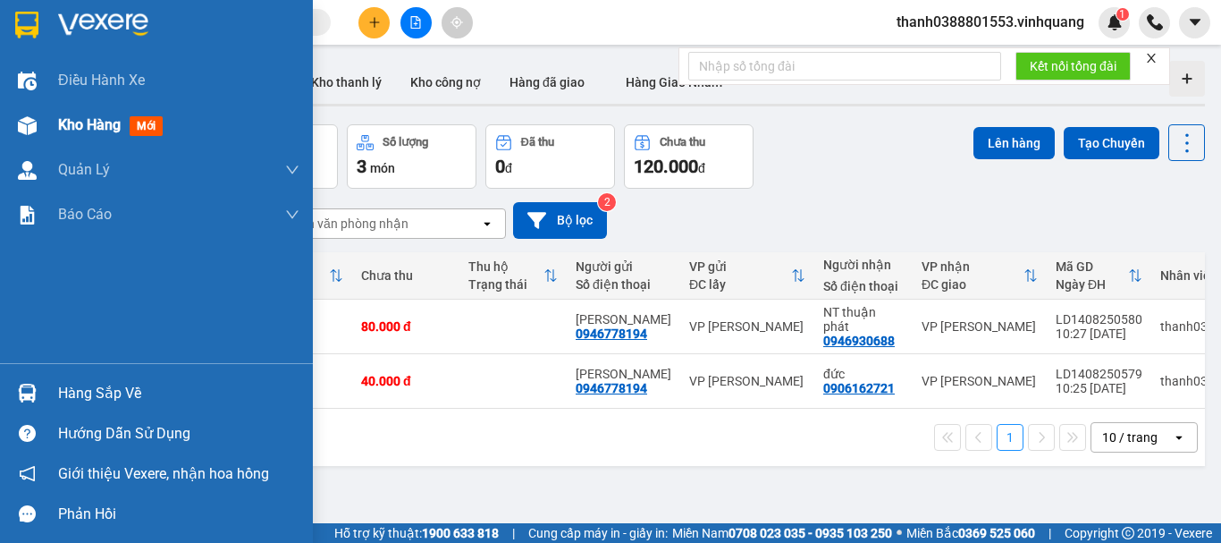
click at [86, 127] on span "Kho hàng" at bounding box center [89, 124] width 63 height 17
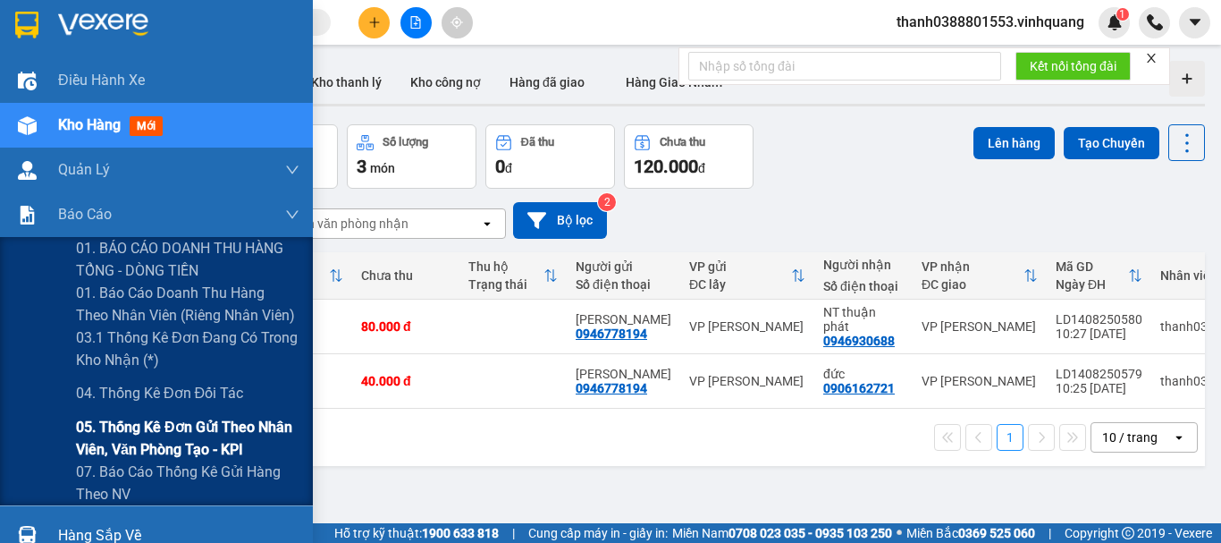
click at [124, 444] on span "05. Thống kê đơn gửi theo nhân viên, văn phòng tạo - KPI" at bounding box center [187, 438] width 223 height 45
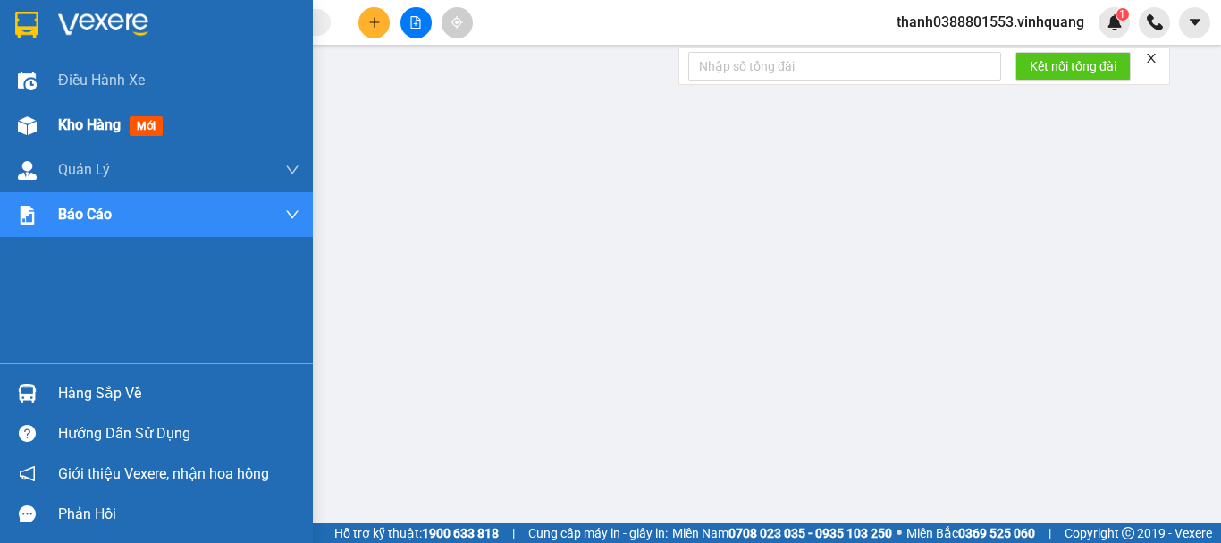
click at [33, 139] on div at bounding box center [27, 125] width 31 height 31
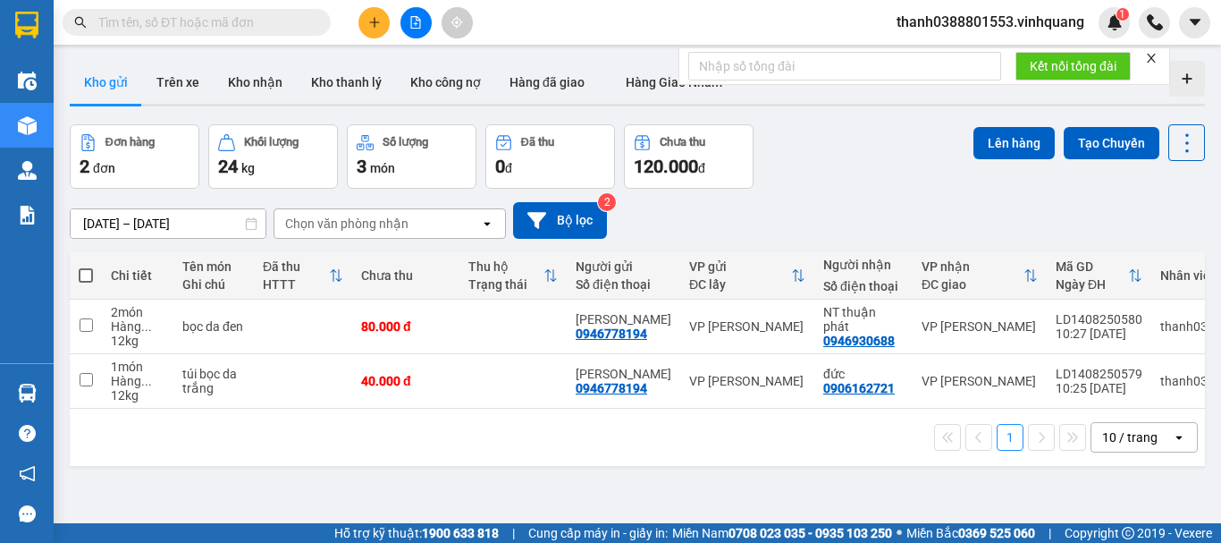
click at [78, 279] on th at bounding box center [86, 275] width 32 height 47
click at [92, 277] on span at bounding box center [86, 275] width 14 height 14
click at [86, 266] on input "checkbox" at bounding box center [86, 266] width 0 height 0
checkbox input "true"
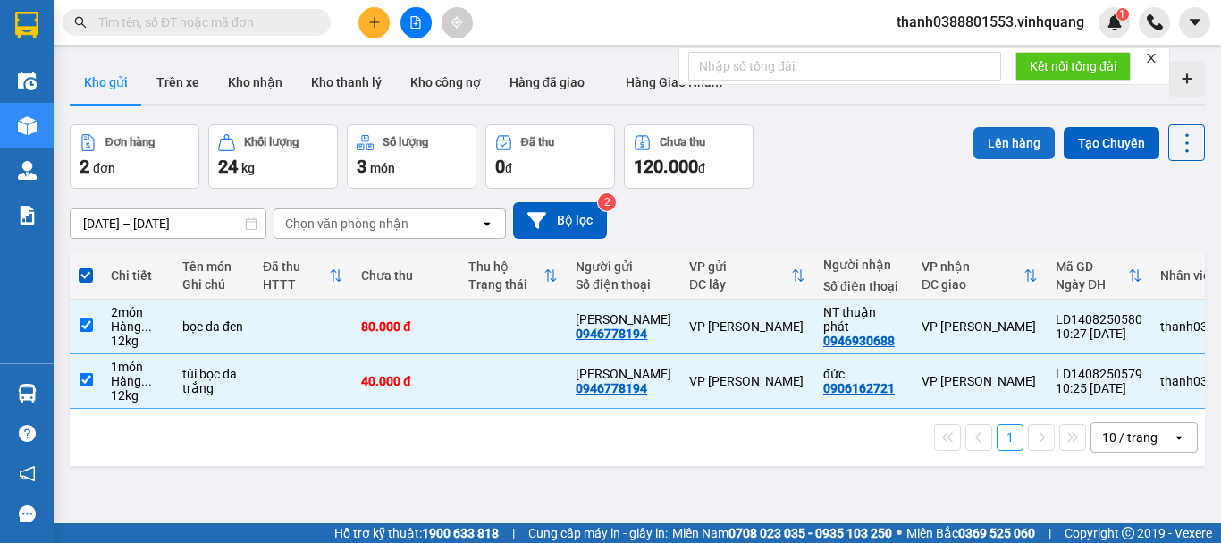
click at [977, 145] on button "Lên hàng" at bounding box center [1014, 143] width 81 height 32
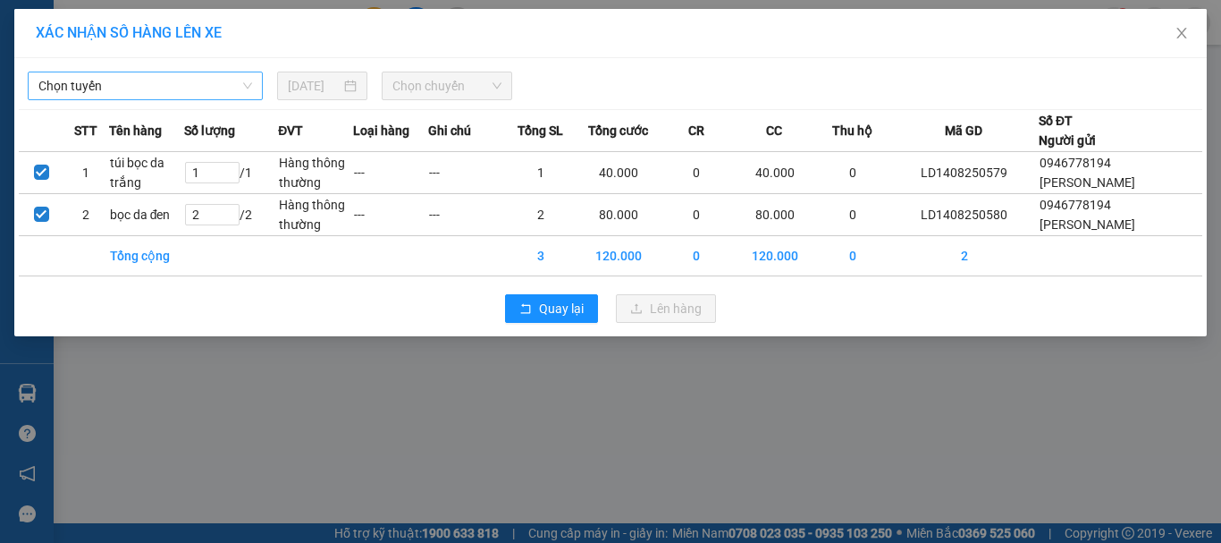
click at [212, 95] on span "Chọn tuyến" at bounding box center [145, 85] width 214 height 27
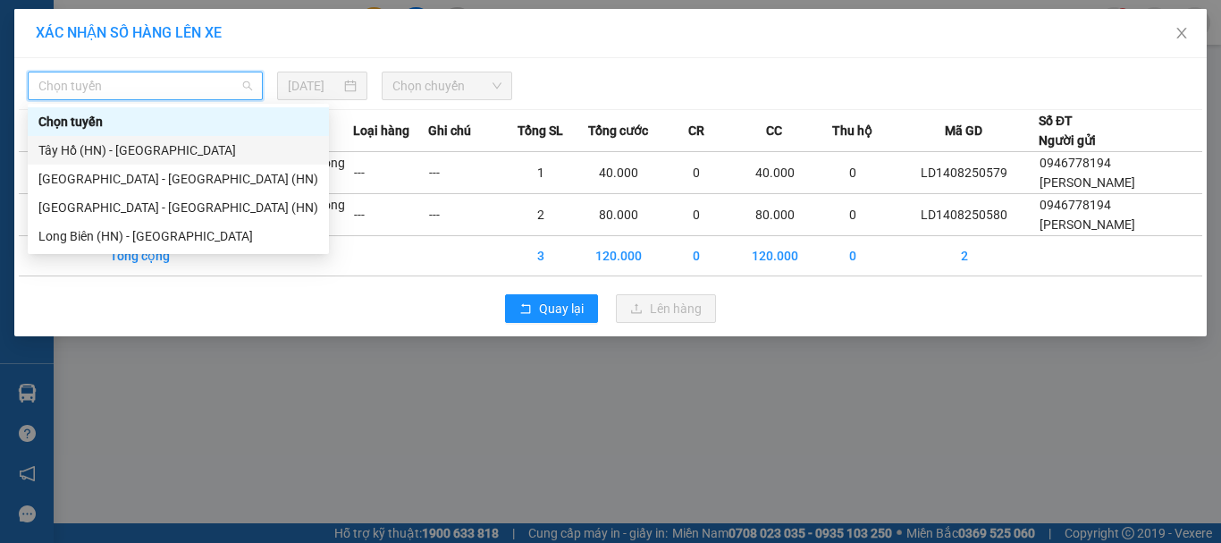
click at [159, 153] on div "Tây Hồ (HN) - [PERSON_NAME][GEOGRAPHIC_DATA][PERSON_NAME]" at bounding box center [178, 150] width 280 height 20
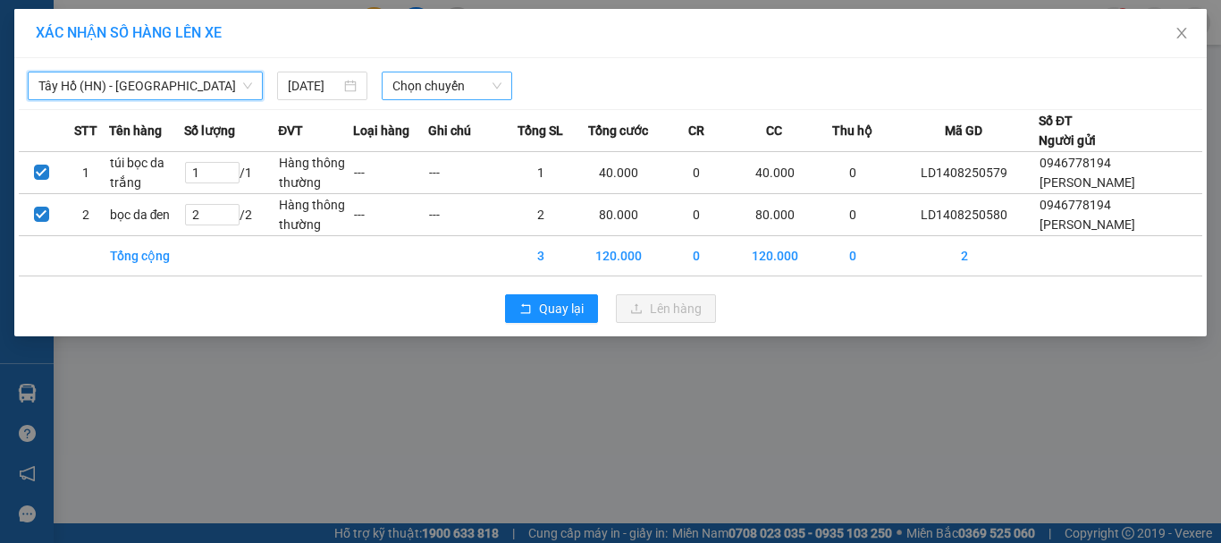
click at [419, 76] on span "Chọn chuyến" at bounding box center [447, 85] width 110 height 27
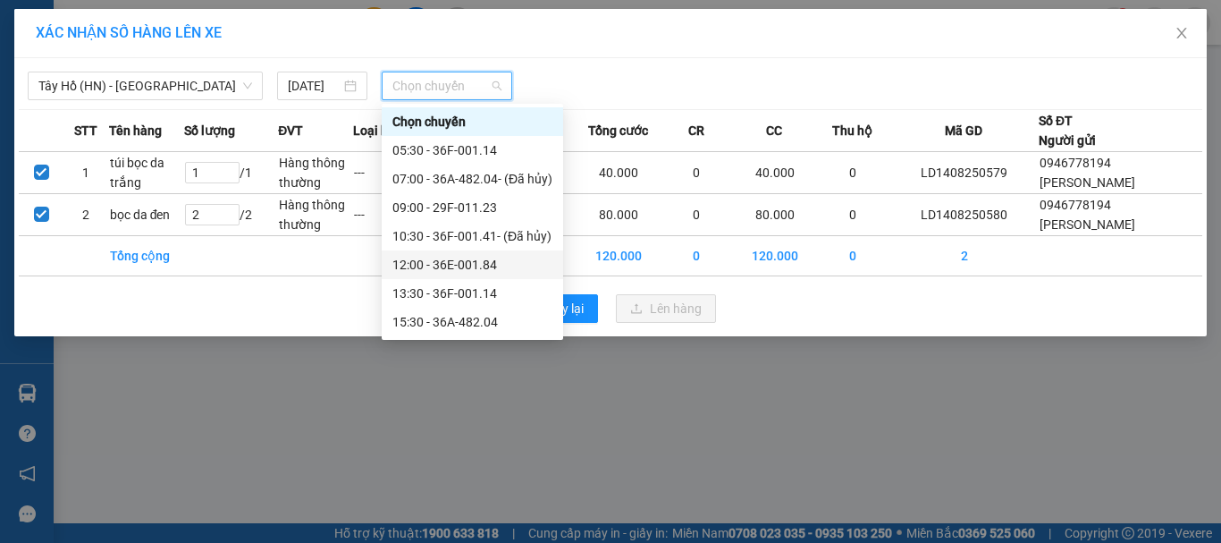
click at [450, 257] on div "12:00 - 36E-001.84" at bounding box center [472, 265] width 160 height 20
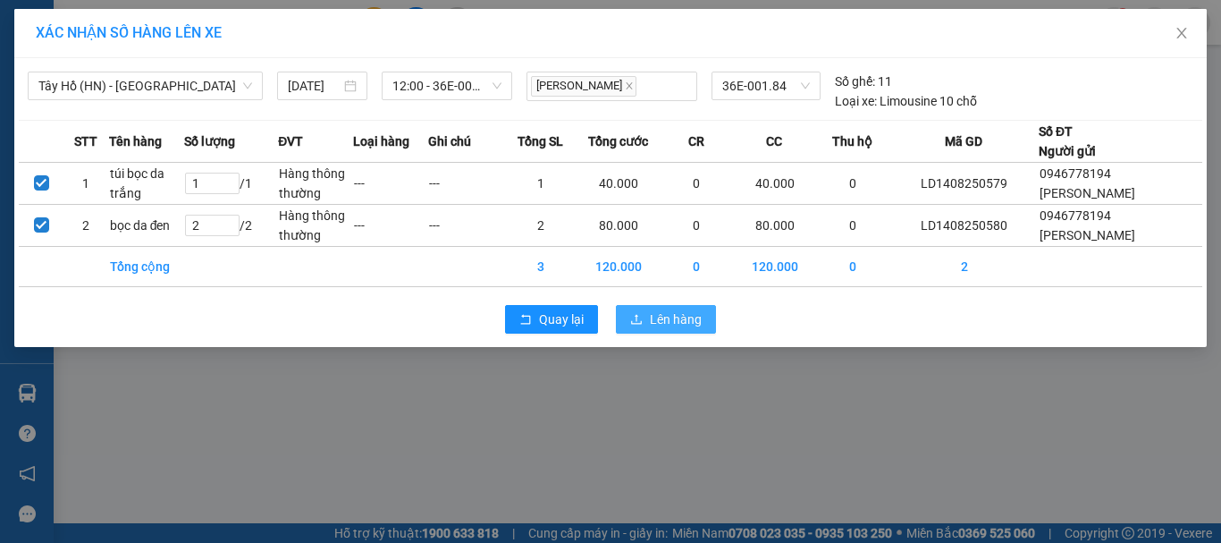
click at [642, 316] on icon "upload" at bounding box center [636, 319] width 13 height 13
